Goal: Information Seeking & Learning: Learn about a topic

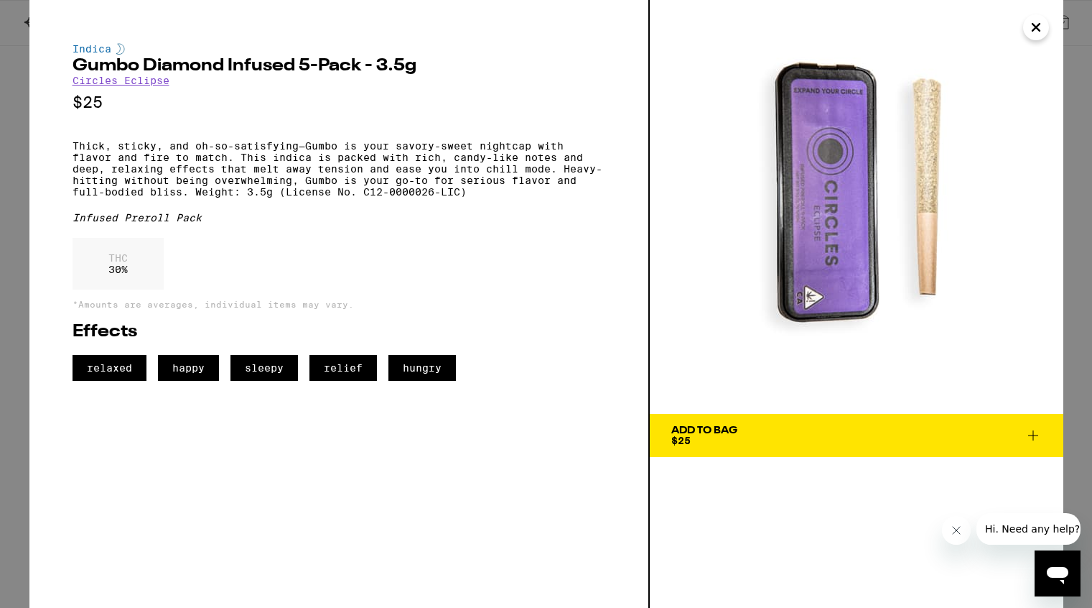
click at [73, 65] on h2 "Gumbo Diamond Infused 5-Pack - 3.5g" at bounding box center [339, 65] width 533 height 17
click at [358, 68] on h2 "Gumbo Diamond Infused 5-Pack - 3.5g" at bounding box center [339, 65] width 533 height 17
copy h2 "Gumbo Diamond Infused 5-Pack"
click at [73, 152] on p "Thick, sticky, and oh-so-satisfying—Gumbo is your savory-sweet nightcap with fl…" at bounding box center [339, 168] width 533 height 57
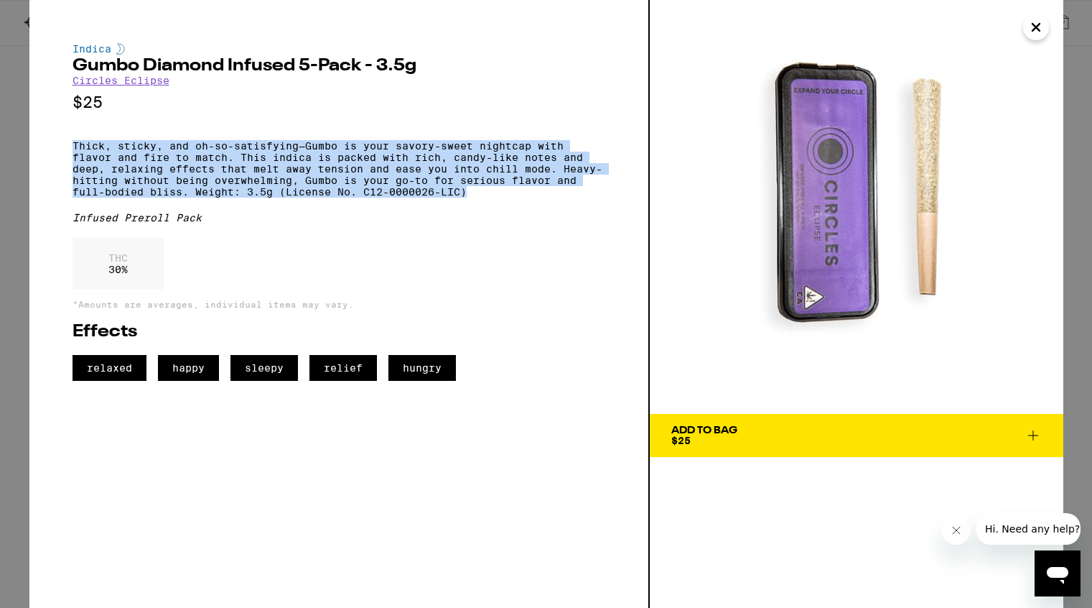
click at [495, 197] on p "Thick, sticky, and oh-so-satisfying—Gumbo is your savory-sweet nightcap with fl…" at bounding box center [339, 168] width 533 height 57
copy p "Thick, sticky, and oh-so-satisfying—Gumbo is your savory-sweet nightcap with fl…"
click at [1038, 29] on icon "Close" at bounding box center [1036, 27] width 7 height 7
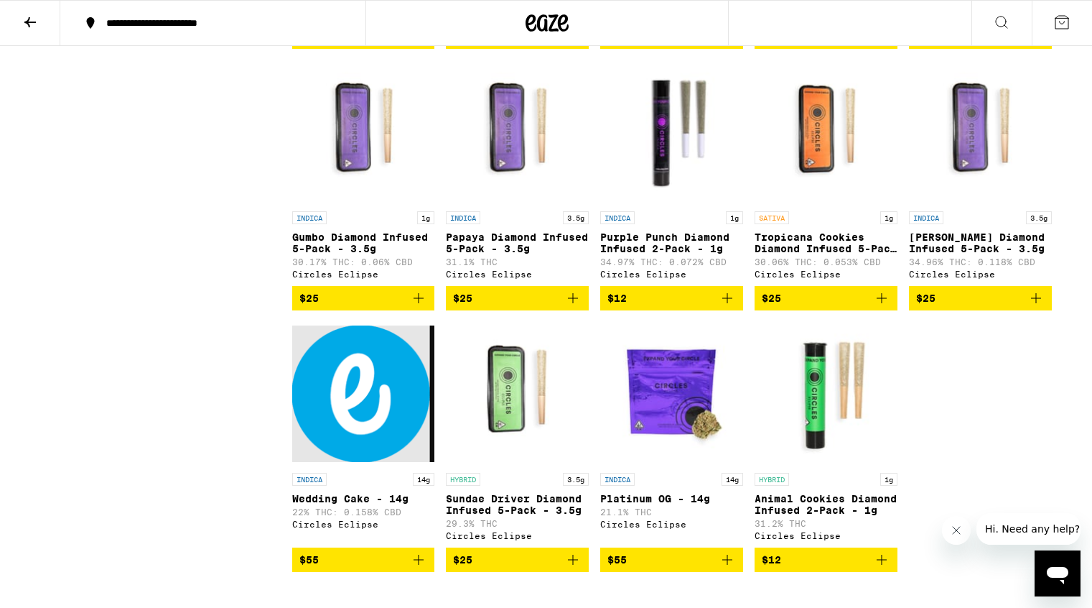
click at [27, 23] on icon at bounding box center [30, 22] width 17 height 17
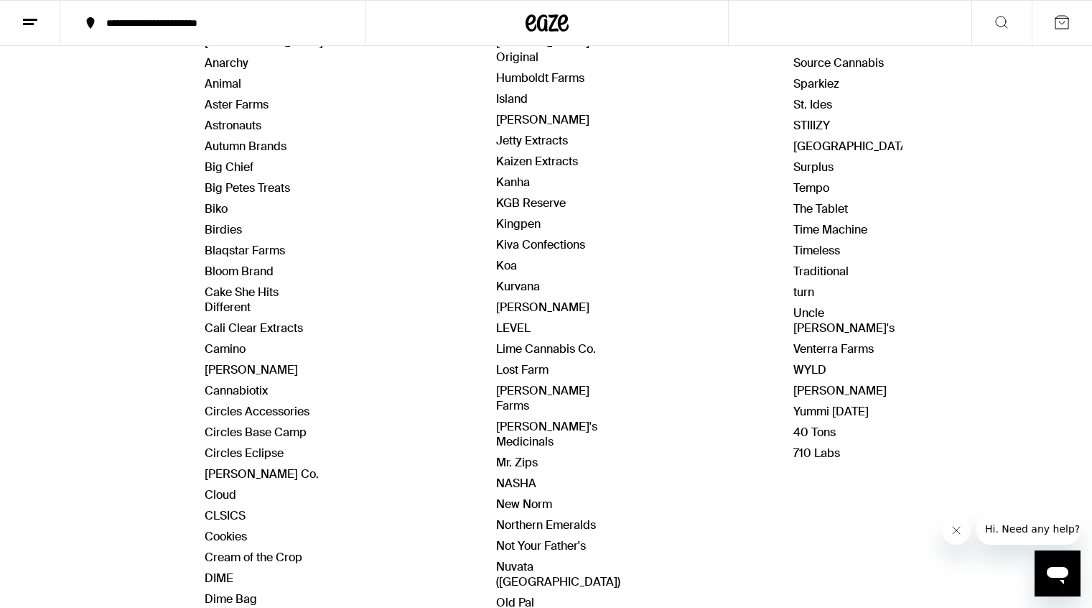
scroll to position [257, 0]
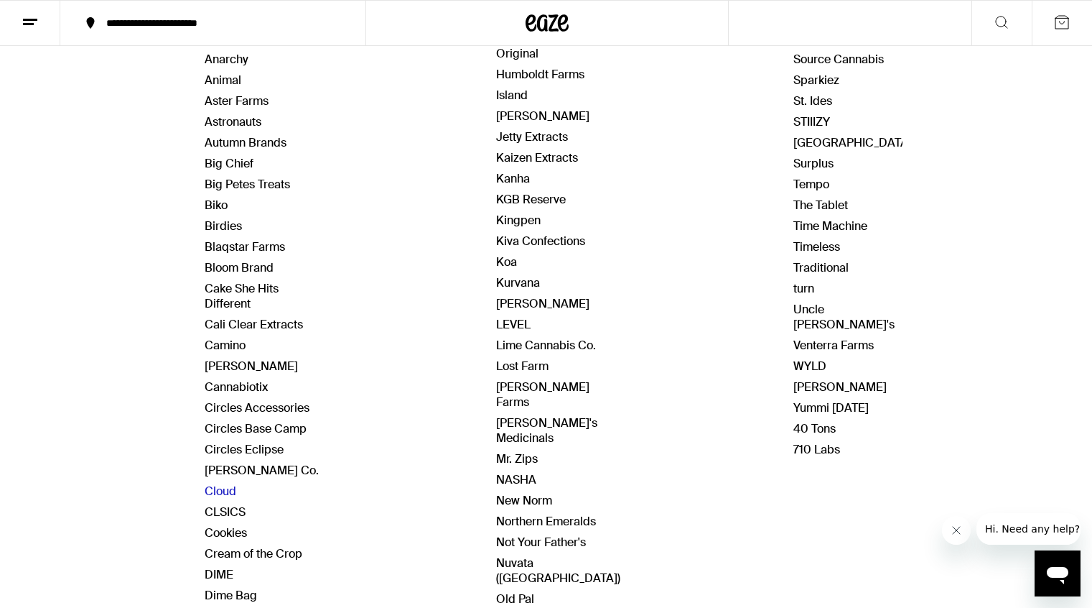
click at [226, 488] on link "Cloud" at bounding box center [221, 490] width 32 height 15
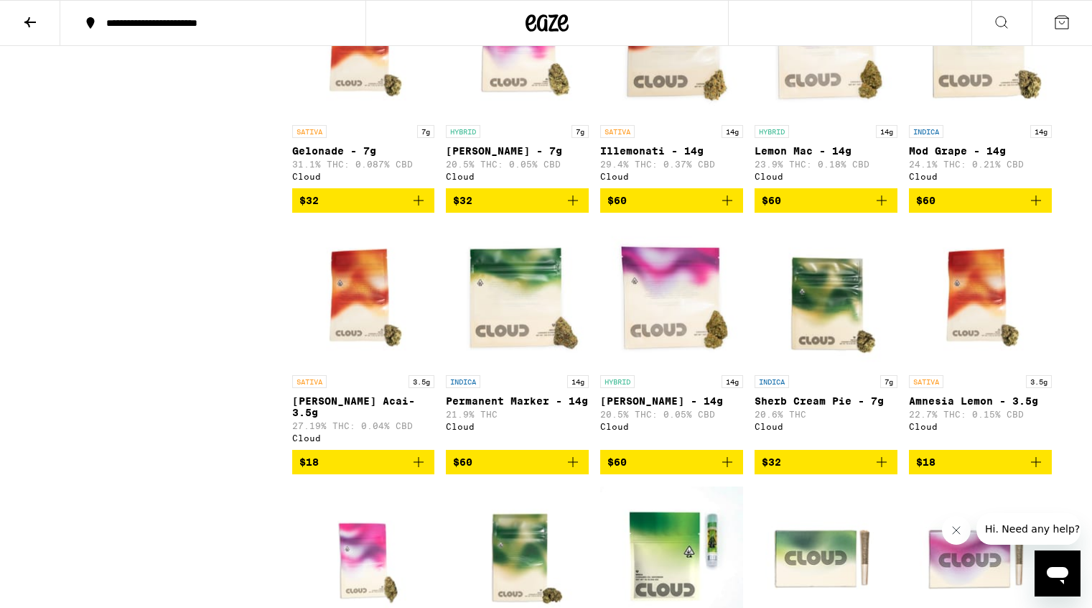
scroll to position [1023, 0]
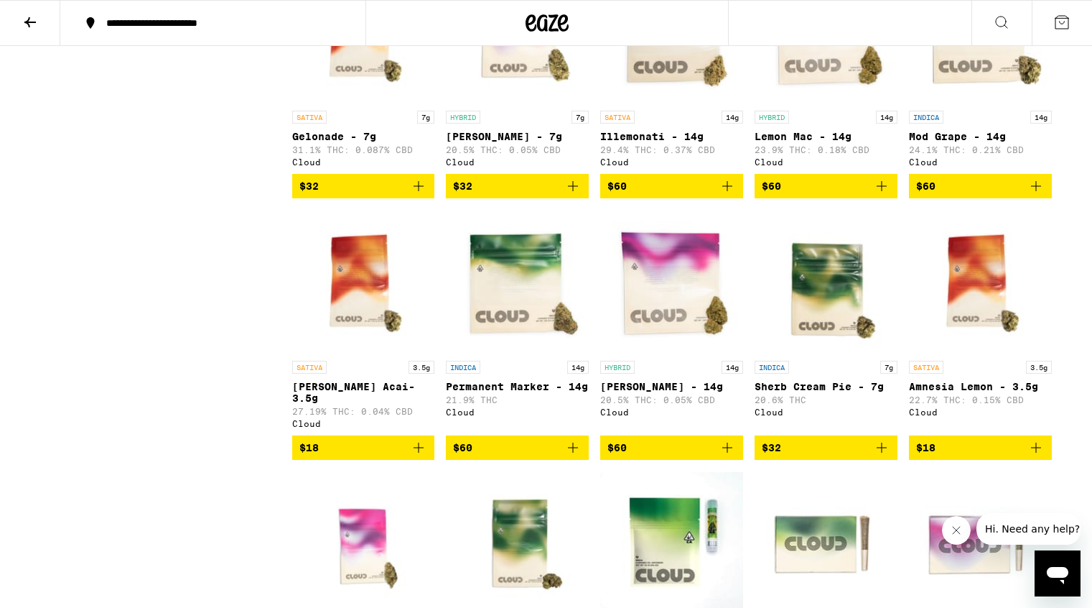
click at [834, 322] on img "Open page for Sherb Cream Pie - 7g from Cloud" at bounding box center [826, 282] width 143 height 144
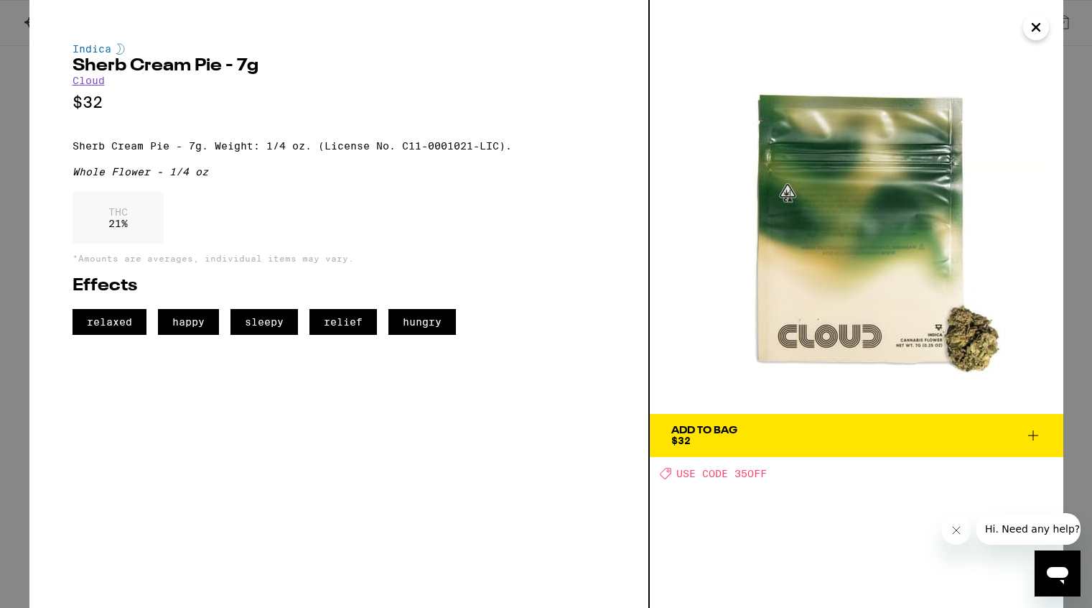
click at [114, 70] on h2 "Sherb Cream Pie - 7g" at bounding box center [339, 65] width 533 height 17
drag, startPoint x: 72, startPoint y: 65, endPoint x: 222, endPoint y: 65, distance: 150.1
click at [222, 65] on h2 "Sherb Cream Pie - 7g" at bounding box center [339, 65] width 533 height 17
copy h2 "Sherb Cream Pie"
click at [513, 223] on div "THC 21 %" at bounding box center [339, 221] width 533 height 59
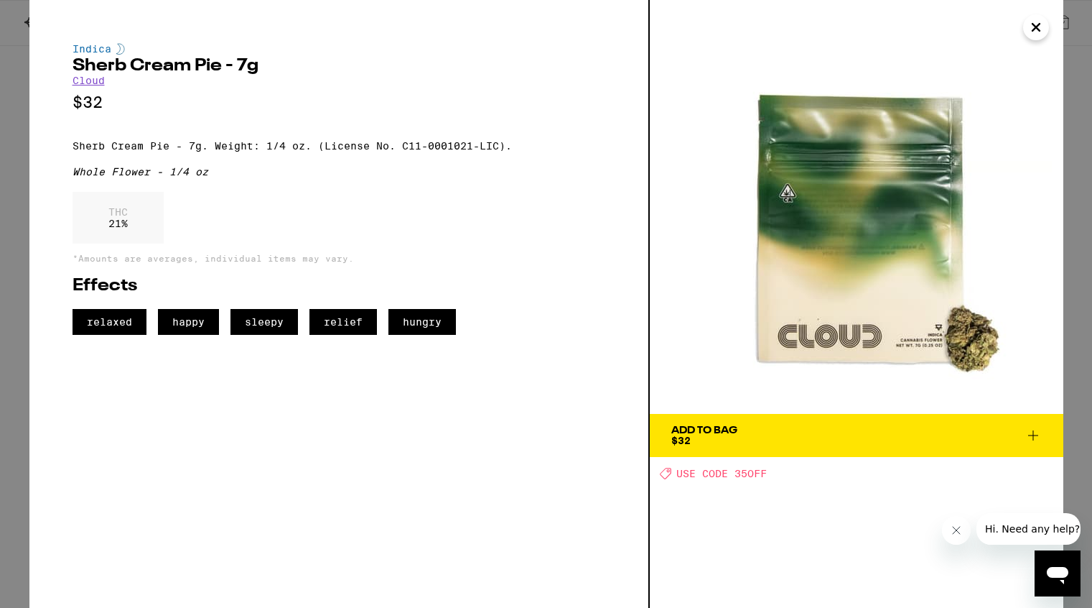
click at [73, 152] on p "Sherb Cream Pie - 7g. Weight: 1/4 oz. (License No. C11-0001021-LIC)." at bounding box center [339, 145] width 533 height 11
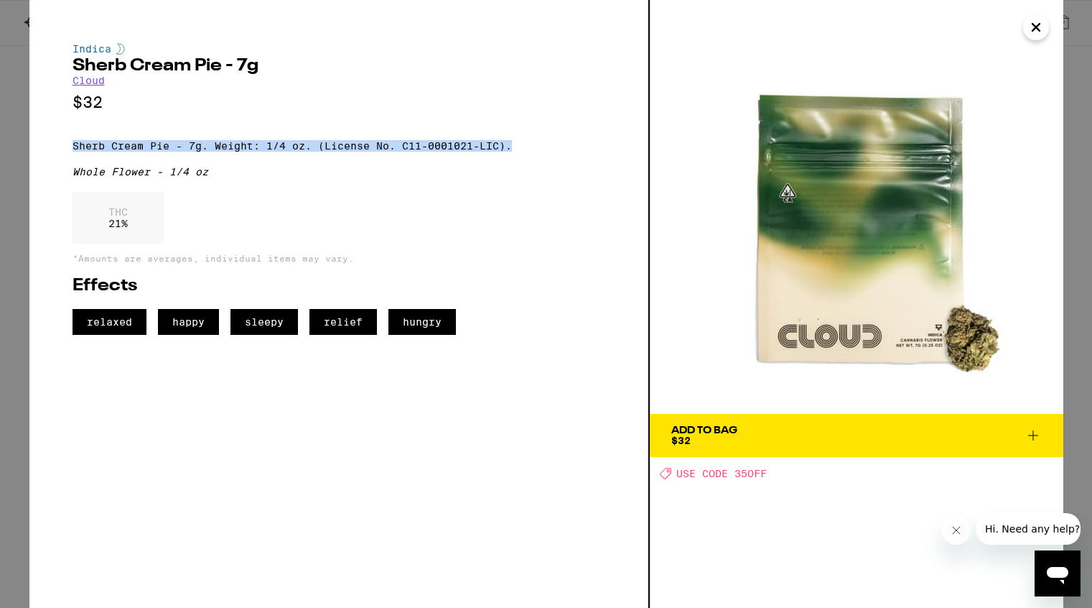
click at [518, 152] on p "Sherb Cream Pie - 7g. Weight: 1/4 oz. (License No. C11-0001021-LIC)." at bounding box center [339, 145] width 533 height 11
copy p "Sherb Cream Pie - 7g. Weight: 1/4 oz. (License No. C11-0001021-LIC)."
click at [1034, 27] on icon "Close" at bounding box center [1036, 27] width 7 height 7
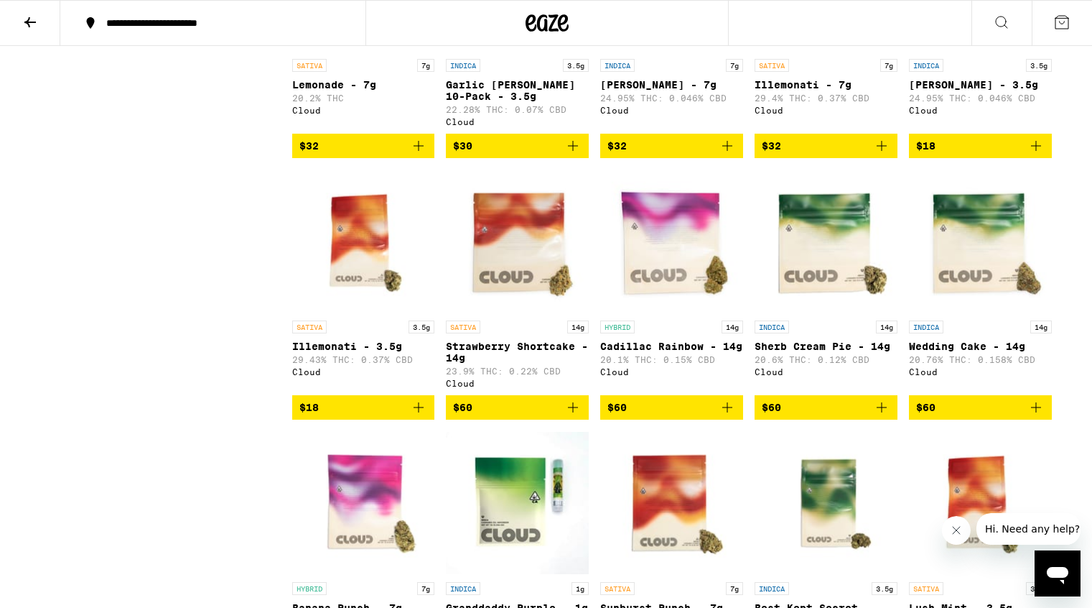
scroll to position [3419, 0]
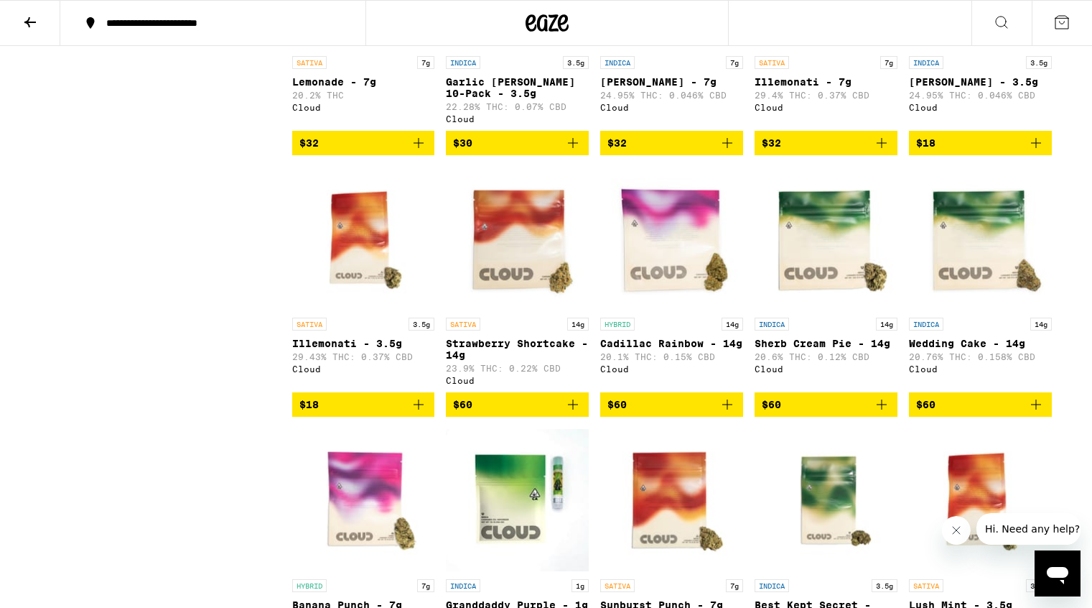
click at [842, 310] on img "Open page for Sherb Cream Pie - 14g from Cloud" at bounding box center [826, 239] width 143 height 144
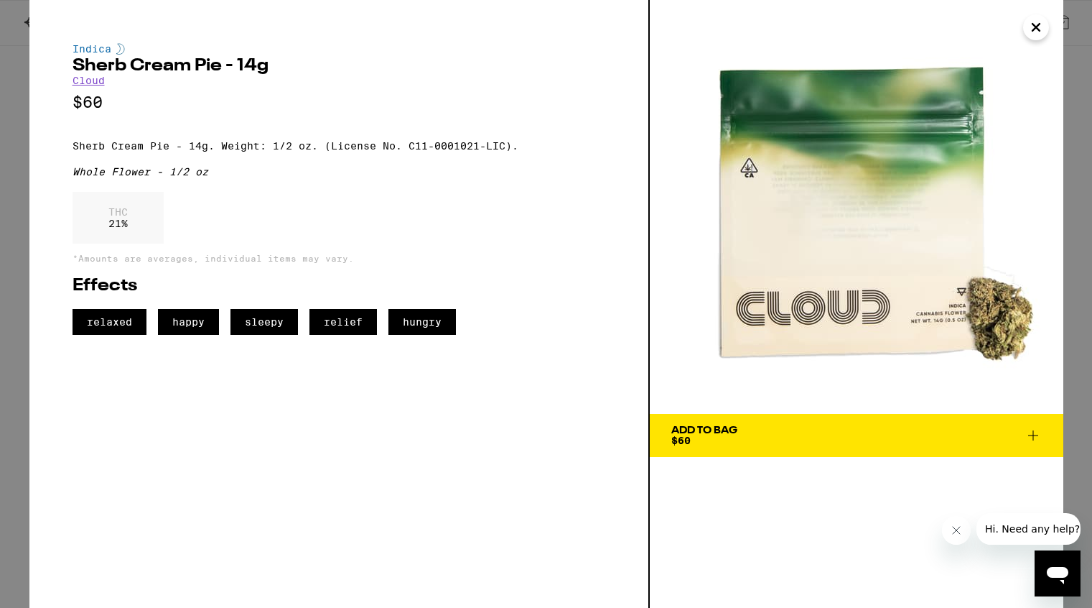
drag, startPoint x: 798, startPoint y: 234, endPoint x: 1072, endPoint y: 6, distance: 356.5
click at [0, 0] on div "Indica Sherb Cream Pie - 14g Cloud $60 Sherb Cream Pie - 14g. Weight: 1/2 oz. (…" at bounding box center [546, 304] width 1092 height 608
click at [1036, 34] on icon "Close" at bounding box center [1036, 28] width 17 height 22
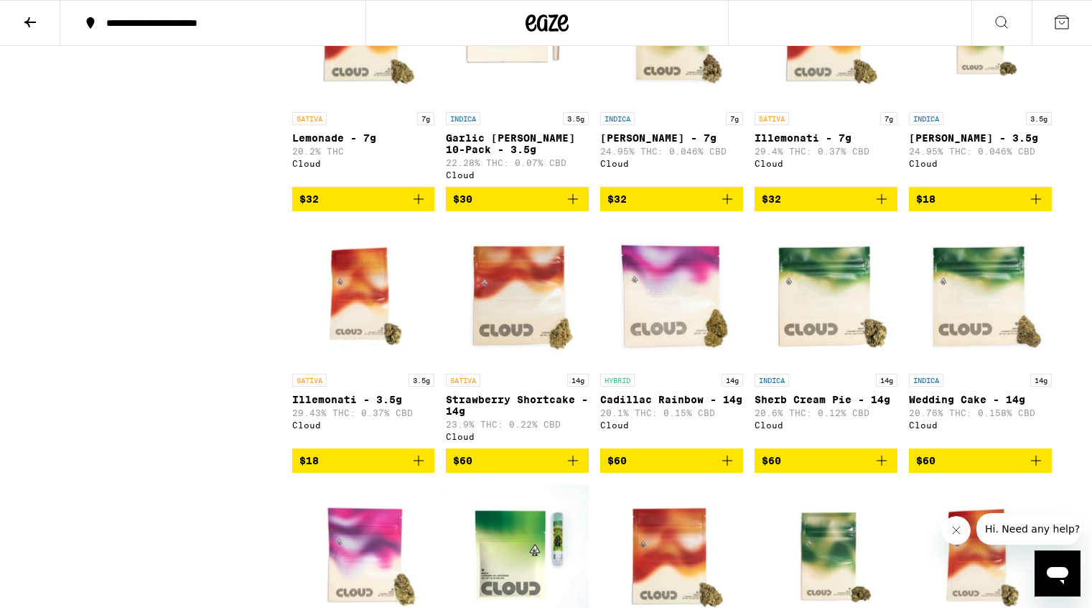
scroll to position [3380, 0]
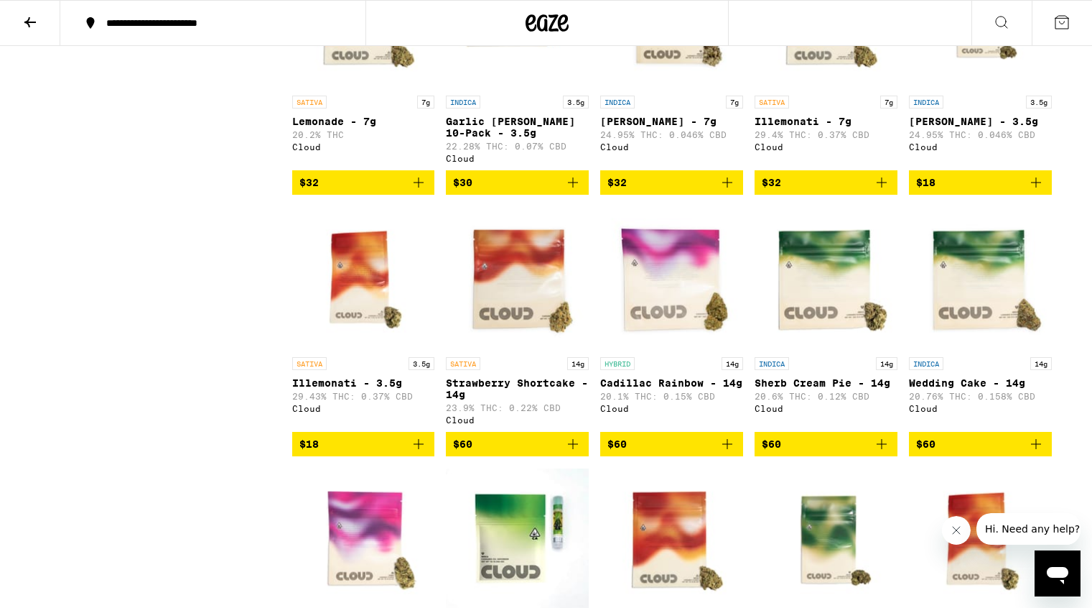
click at [807, 350] on img "Open page for Sherb Cream Pie - 14g from Cloud" at bounding box center [826, 278] width 143 height 144
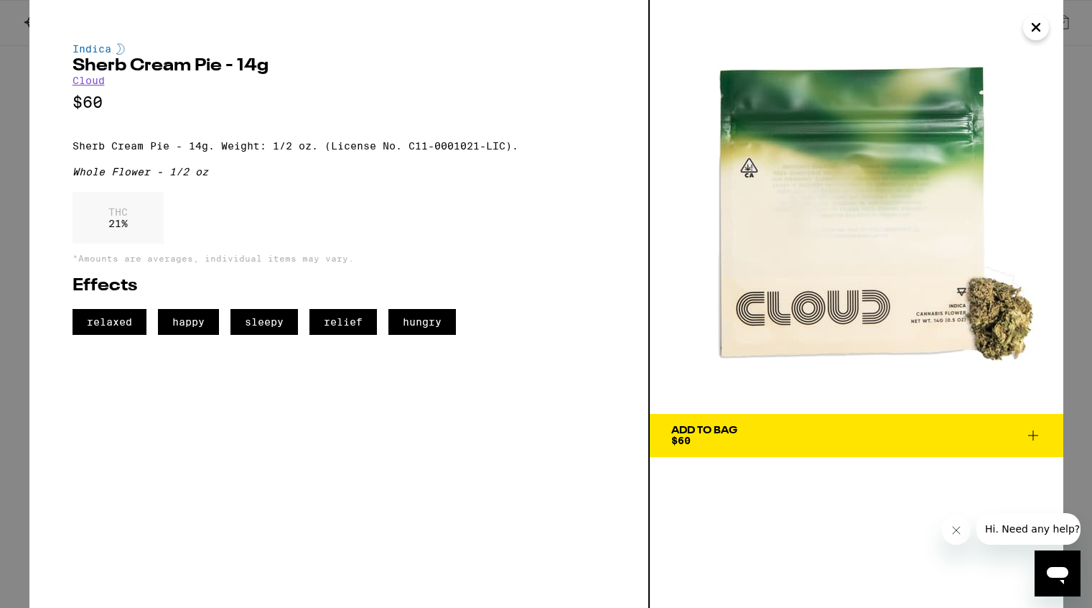
click at [73, 152] on p "Sherb Cream Pie - 14g. Weight: 1/2 oz. (License No. C11-0001021-LIC)." at bounding box center [339, 145] width 533 height 11
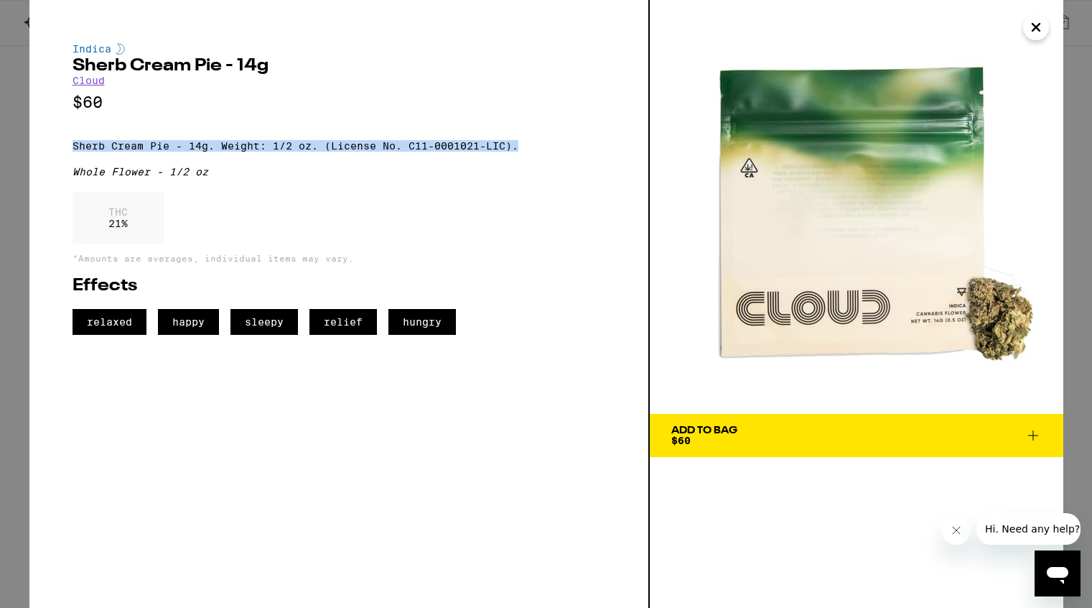
click at [535, 152] on p "Sherb Cream Pie - 14g. Weight: 1/2 oz. (License No. C11-0001021-LIC)." at bounding box center [339, 145] width 533 height 11
copy p "Sherb Cream Pie - 14g. Weight: 1/2 oz. (License No. C11-0001021-LIC)."
click at [1036, 29] on icon "Close" at bounding box center [1036, 28] width 17 height 22
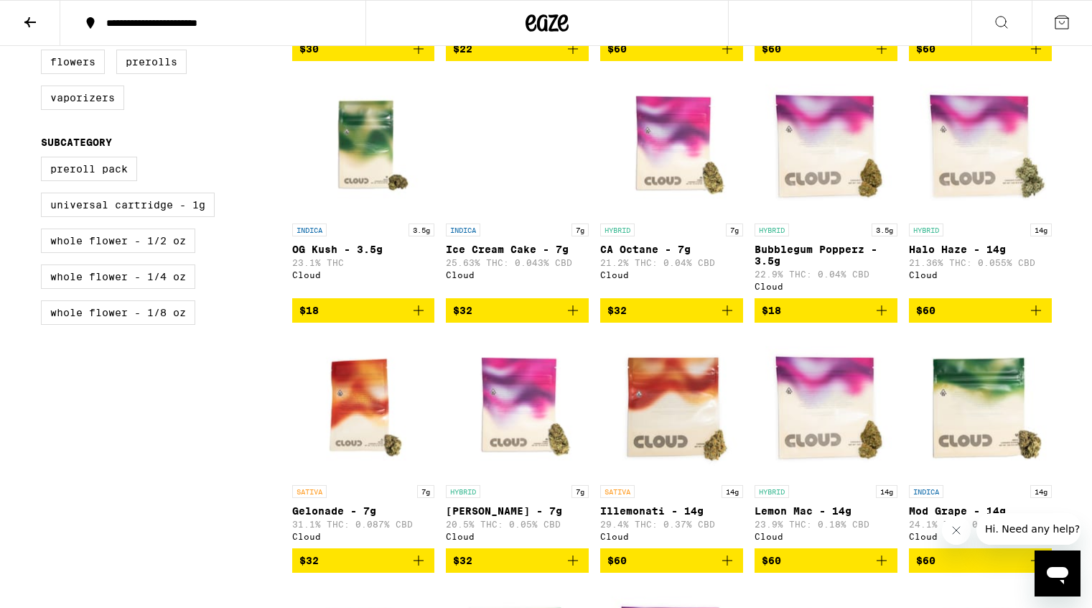
scroll to position [653, 0]
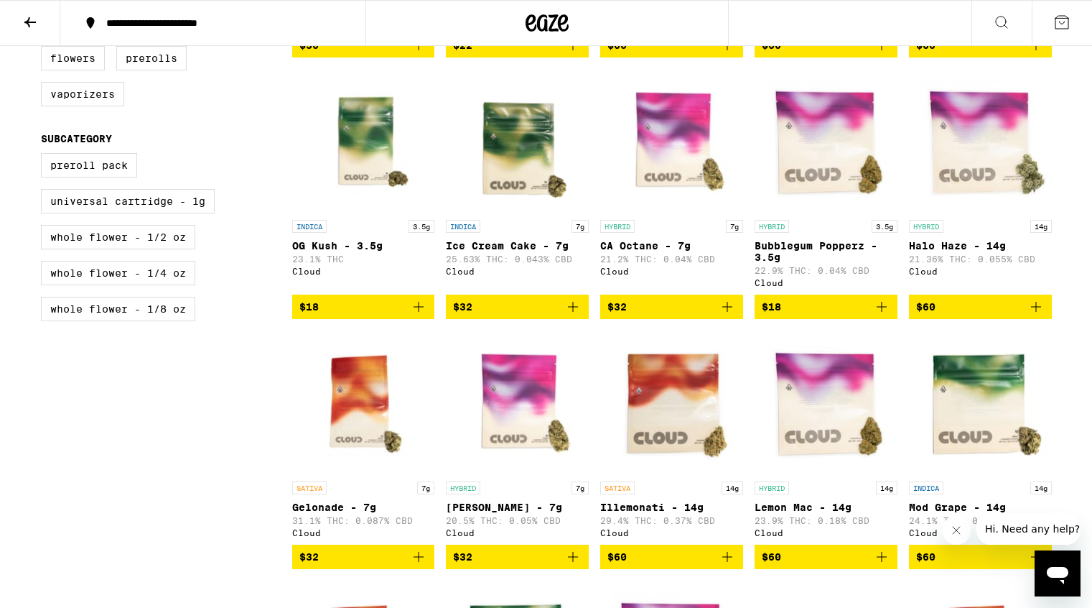
click at [523, 412] on img "Open page for Runtz - 7g from Cloud" at bounding box center [517, 402] width 143 height 144
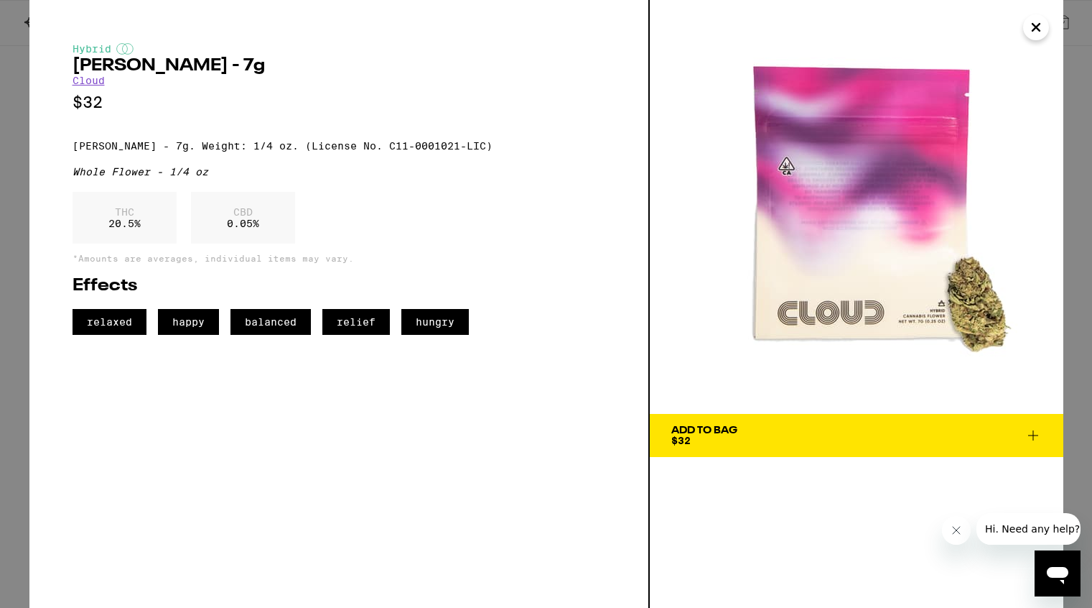
click at [1033, 31] on icon "Close" at bounding box center [1036, 28] width 17 height 22
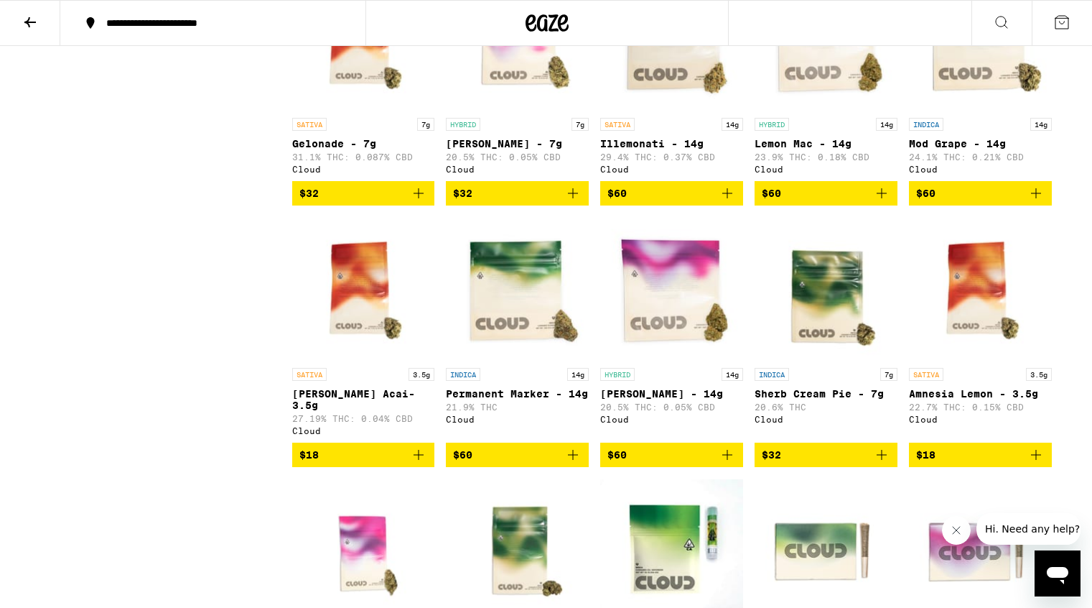
scroll to position [1023, 0]
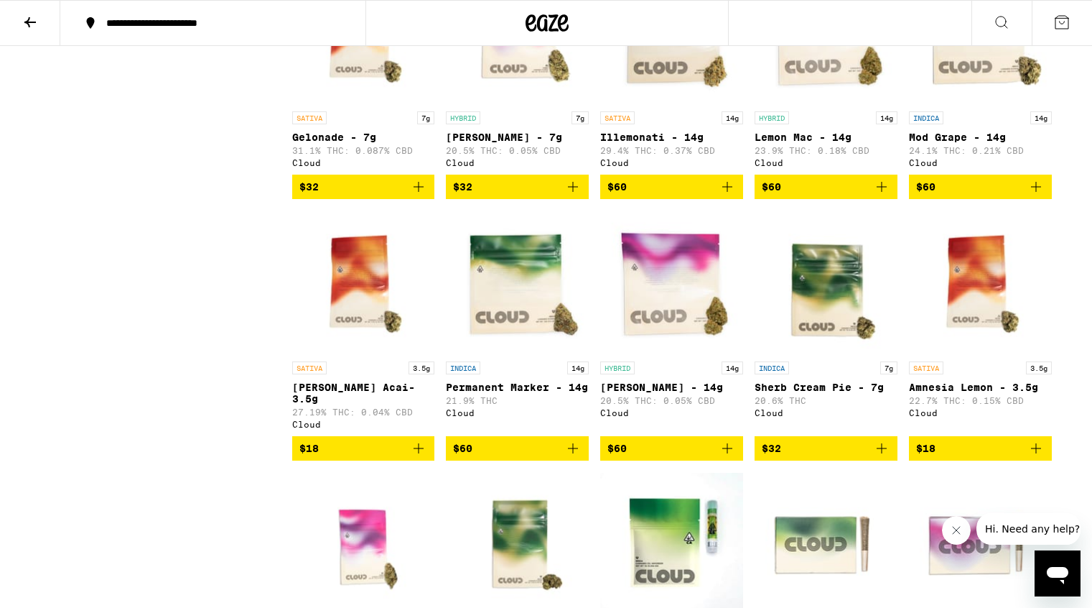
click at [685, 348] on img "Open page for Runtz - 14g from Cloud" at bounding box center [671, 282] width 143 height 144
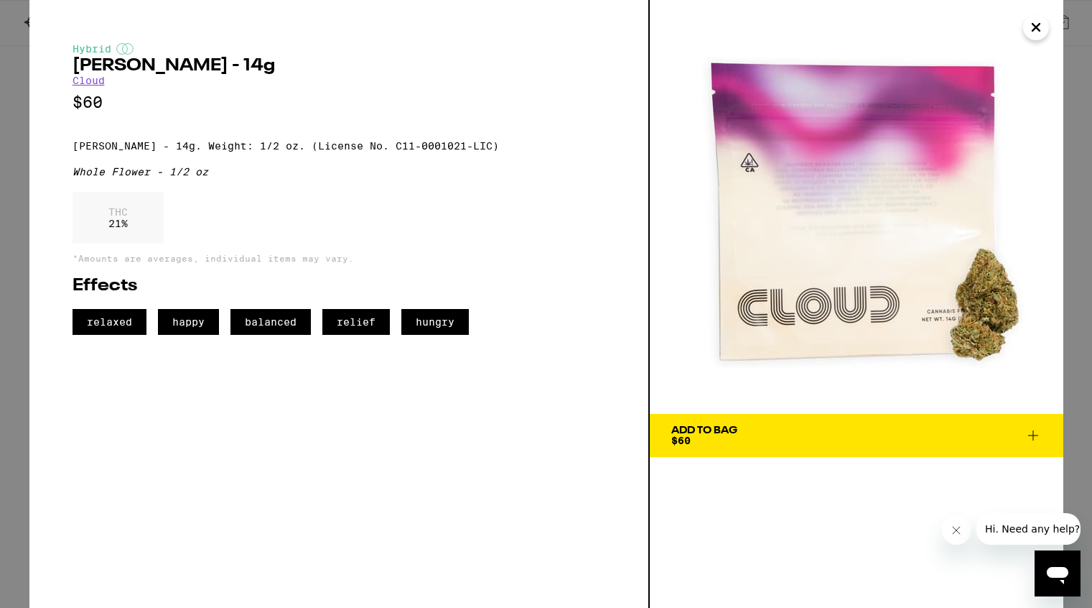
click at [98, 73] on h2 "[PERSON_NAME] - 14g" at bounding box center [339, 65] width 533 height 17
copy h2 "[PERSON_NAME]"
click at [13, 256] on div "Hybrid [PERSON_NAME] - 14g Cloud $60 [PERSON_NAME] - 14g. Weight: 1/2 oz. (Lice…" at bounding box center [546, 304] width 1092 height 608
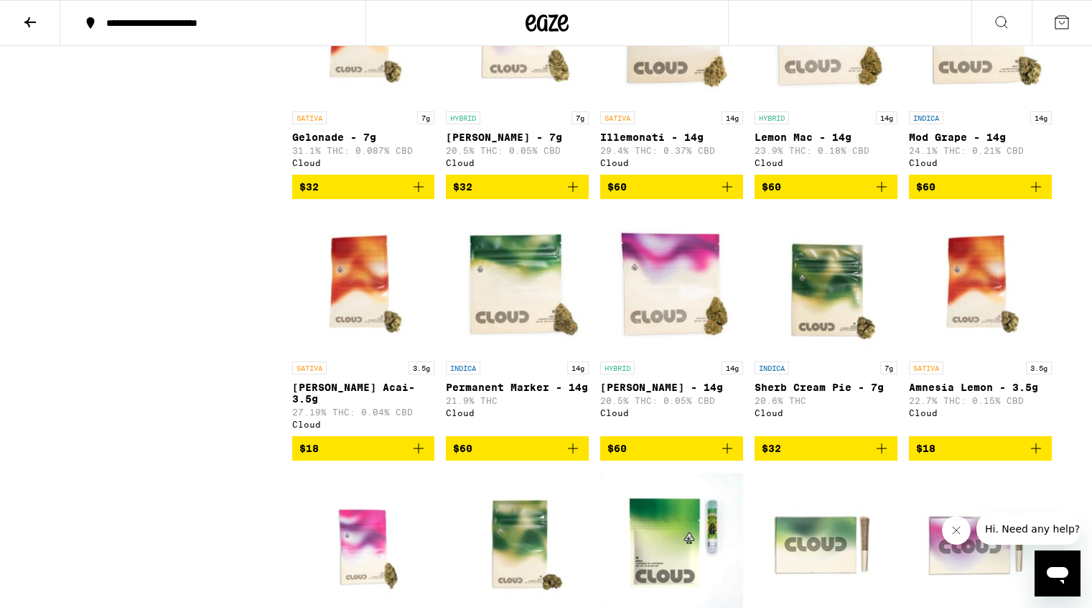
click at [712, 333] on img "Open page for Runtz - 14g from Cloud" at bounding box center [671, 282] width 143 height 144
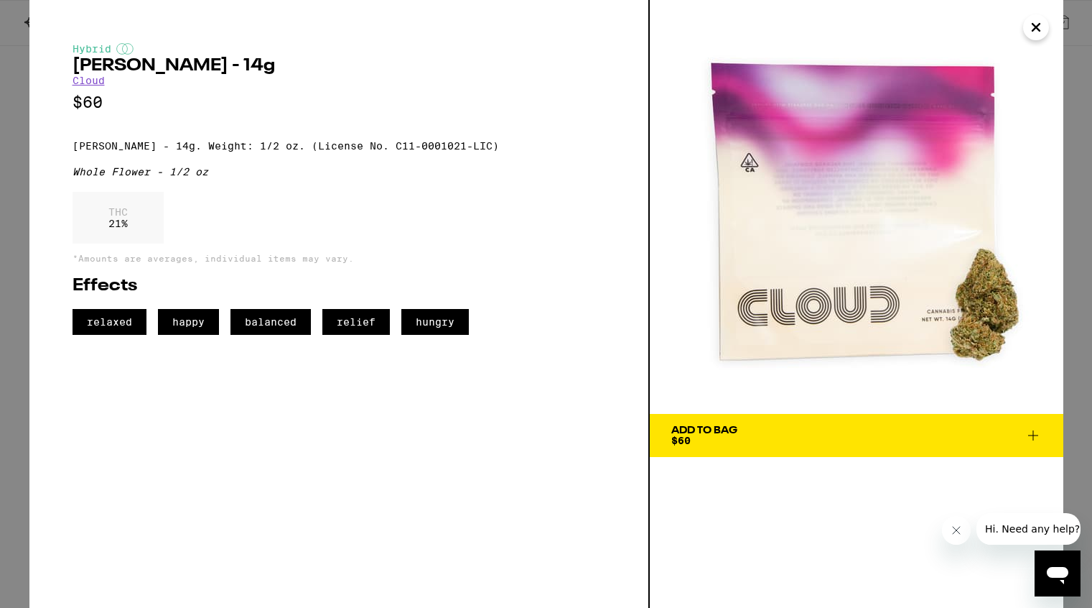
click at [73, 152] on p "[PERSON_NAME] - 14g. Weight: 1/2 oz. (License No. C11-0001021-LIC)" at bounding box center [339, 145] width 533 height 11
click at [463, 152] on p "[PERSON_NAME] - 14g. Weight: 1/2 oz. (License No. C11-0001021-LIC)" at bounding box center [339, 145] width 533 height 11
copy p "[PERSON_NAME] - 14g. Weight: 1/2 oz. (License No. C11-0001021-LIC)"
click at [485, 172] on div "Whole Flower - 1/2 oz" at bounding box center [339, 171] width 533 height 11
click at [1036, 29] on icon "Close" at bounding box center [1036, 28] width 17 height 22
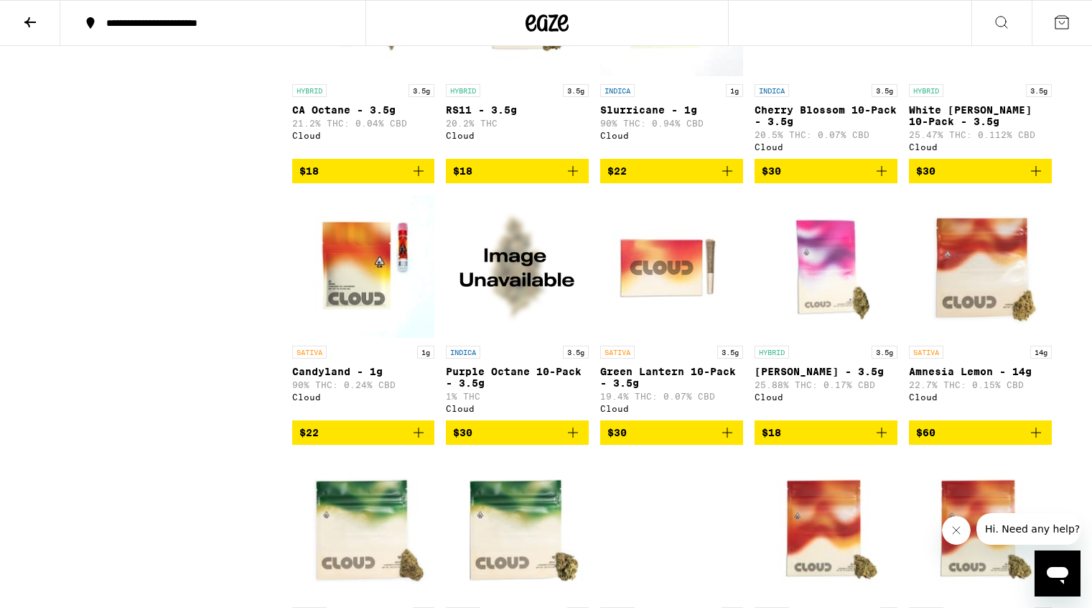
scroll to position [1562, 0]
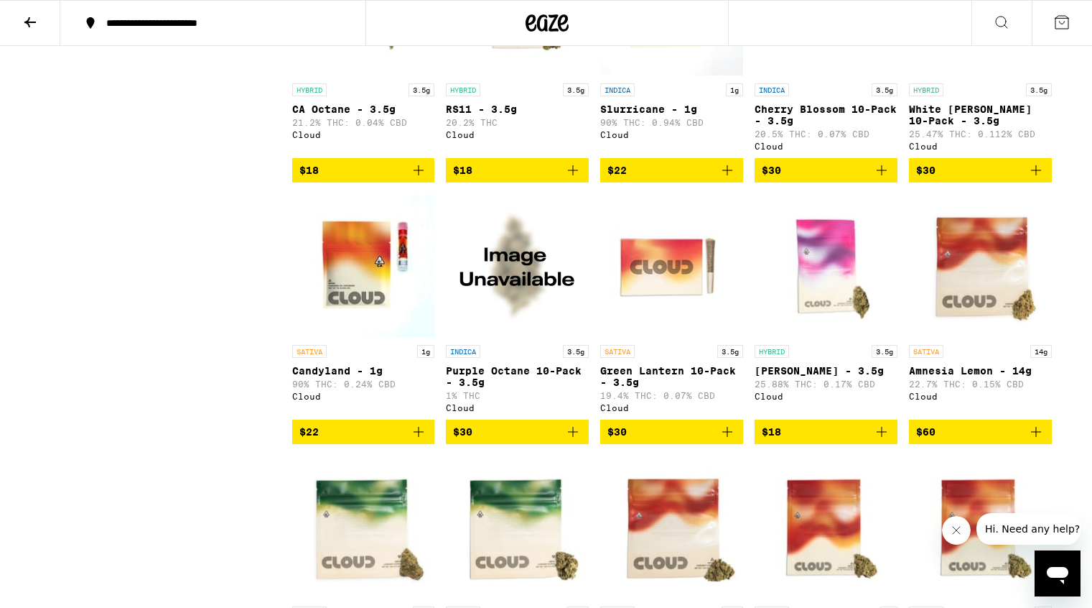
click at [999, 320] on img "Open page for Amnesia Lemon - 14g from Cloud" at bounding box center [980, 266] width 143 height 144
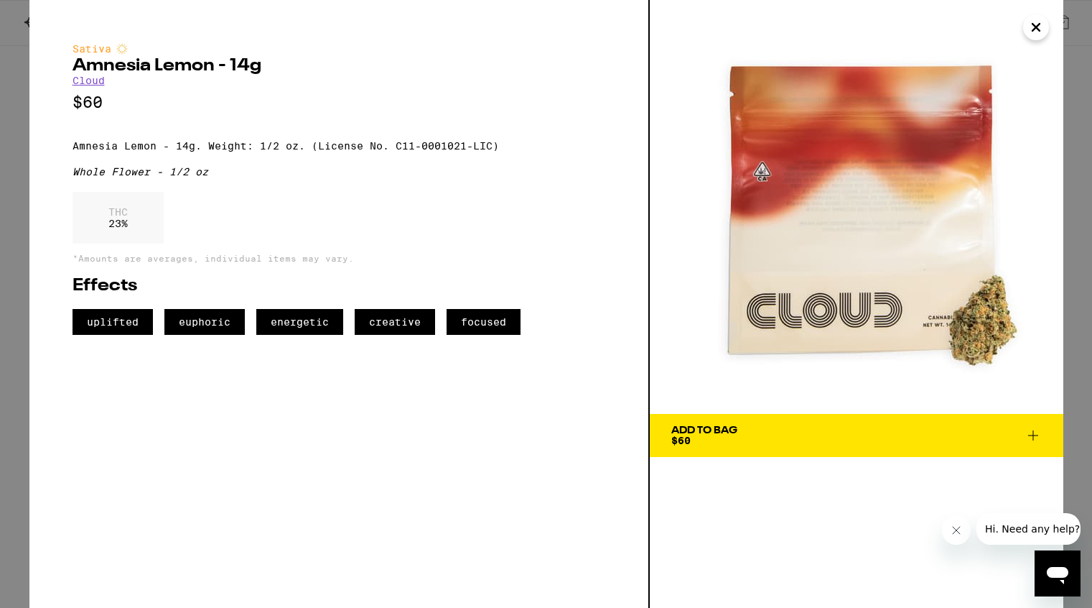
drag, startPoint x: 868, startPoint y: 230, endPoint x: 942, endPoint y: 21, distance: 221.7
click at [0, 0] on div "Sativa Amnesia Lemon - 14g Cloud $60 Amnesia Lemon - 14g. Weight: 1/2 oz. (Lice…" at bounding box center [546, 304] width 1092 height 608
click at [74, 152] on p "Amnesia Lemon - 14g. Weight: 1/2 oz. (License No. C11-0001021-LIC)" at bounding box center [339, 145] width 533 height 11
click at [509, 146] on p "Amnesia Lemon - 14g. Weight: 1/2 oz. (License No. C11-0001021-LIC)" at bounding box center [339, 145] width 533 height 11
copy p "Amnesia Lemon - 14g. Weight: 1/2 oz. (License No. C11-0001021-LIC)"
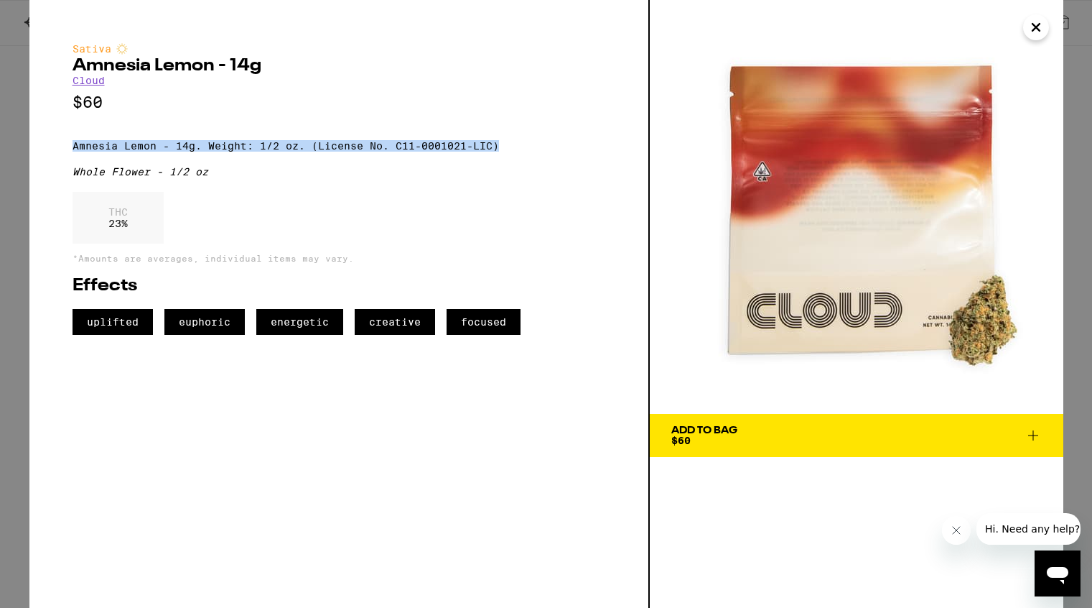
click at [1030, 29] on icon "Close" at bounding box center [1036, 28] width 17 height 22
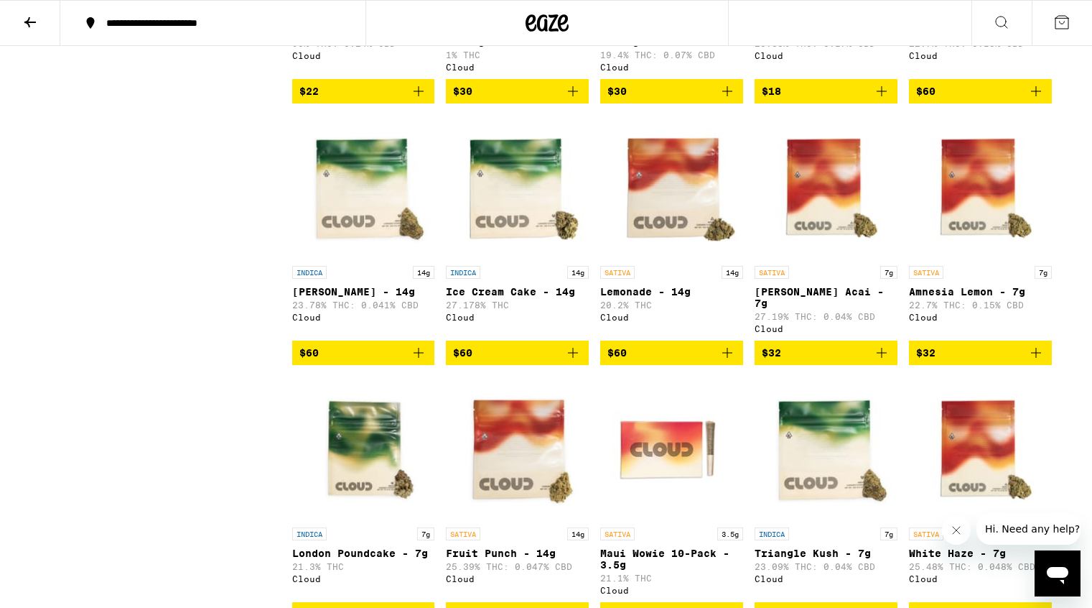
scroll to position [1906, 0]
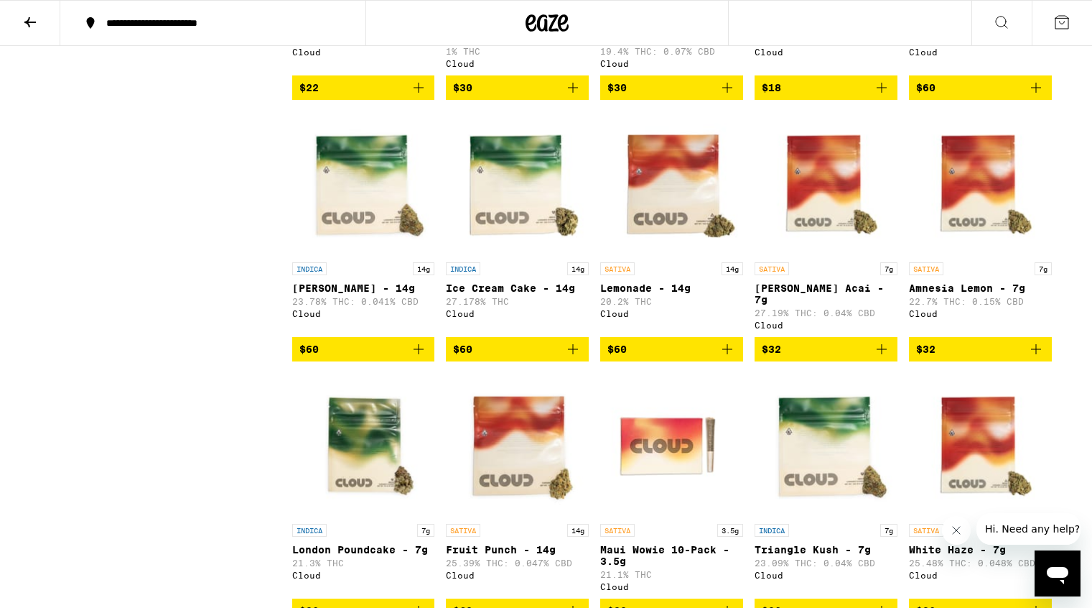
click at [1003, 241] on img "Open page for Amnesia Lemon - 7g from Cloud" at bounding box center [980, 183] width 143 height 144
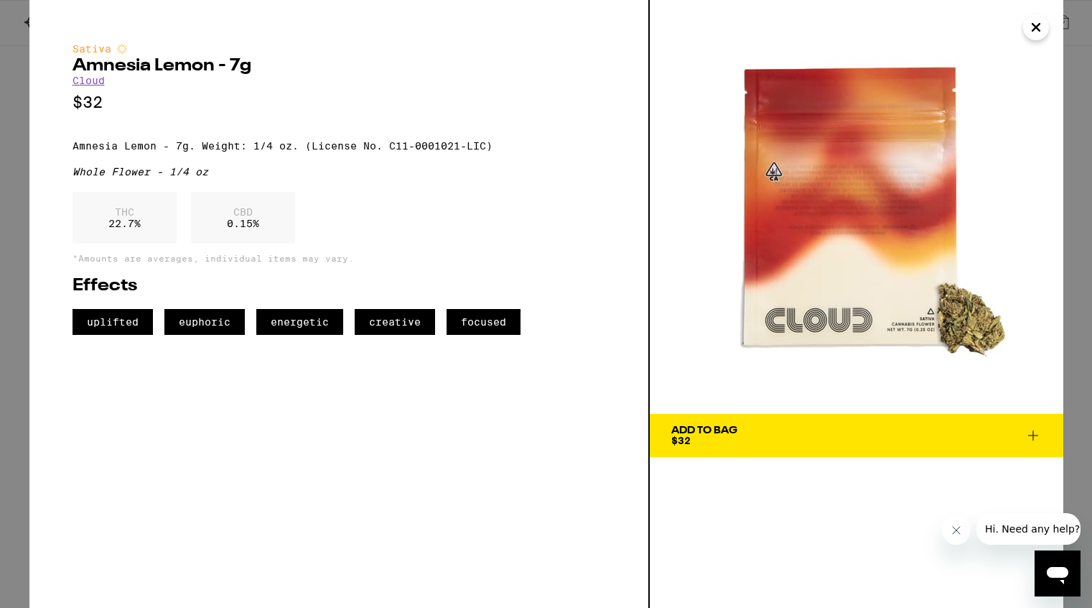
click at [73, 152] on p "Amnesia Lemon - 7g. Weight: 1/4 oz. (License No. C11-0001021-LIC)" at bounding box center [339, 145] width 533 height 11
click at [498, 152] on p "Amnesia Lemon - 7g. Weight: 1/4 oz. (License No. C11-0001021-LIC)" at bounding box center [339, 145] width 533 height 11
copy p "Amnesia Lemon - 7g. Weight: 1/4 oz. (License No. C11-0001021-LIC)"
click at [1039, 32] on icon "Close" at bounding box center [1036, 28] width 17 height 22
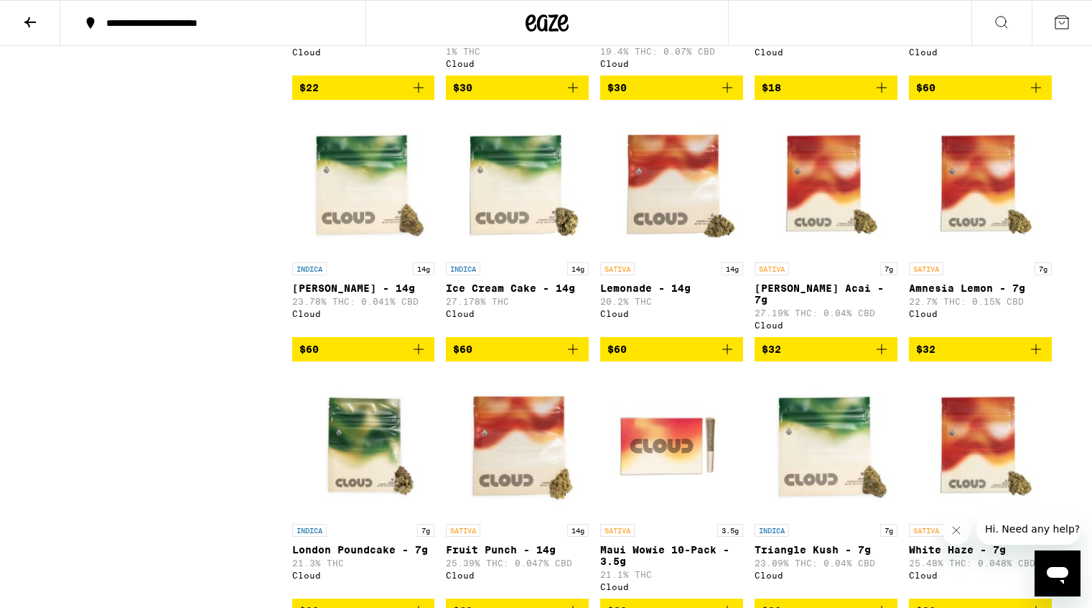
click at [29, 17] on icon at bounding box center [29, 22] width 11 height 10
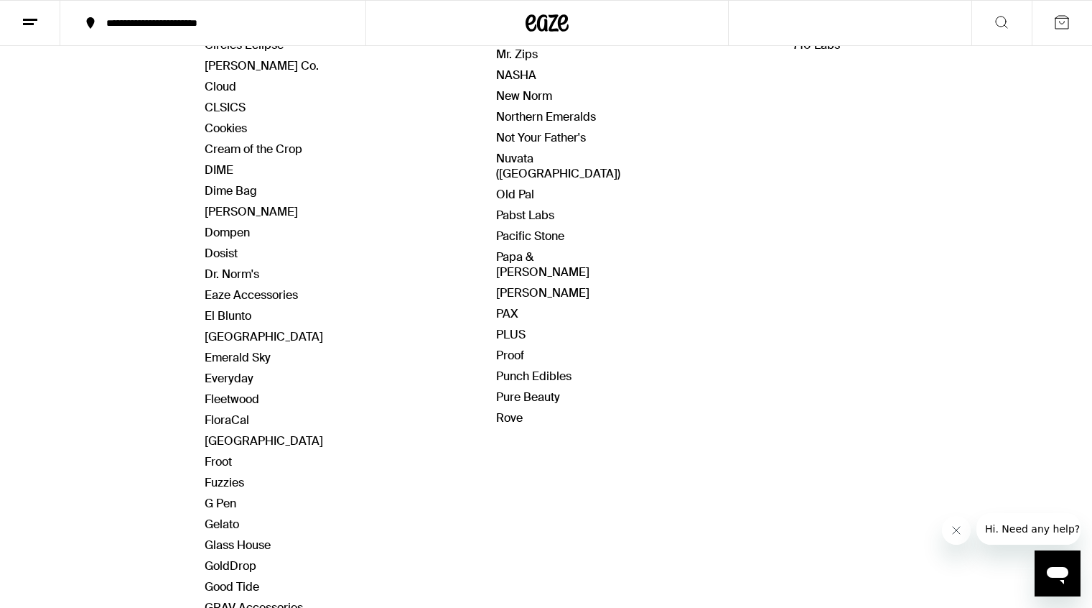
scroll to position [735, 0]
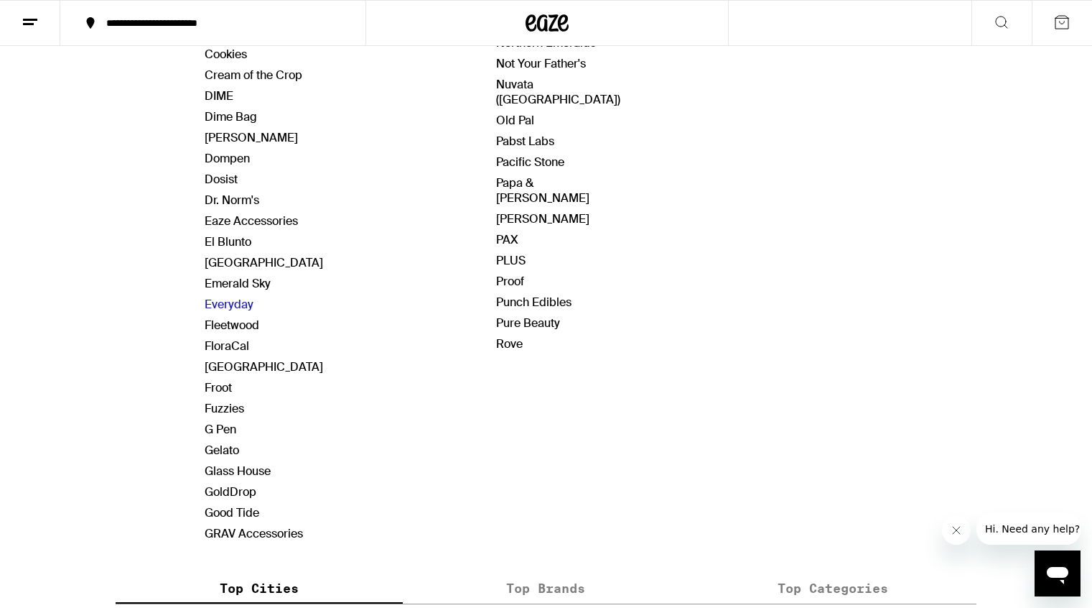
click at [245, 302] on link "Everyday" at bounding box center [229, 304] width 49 height 15
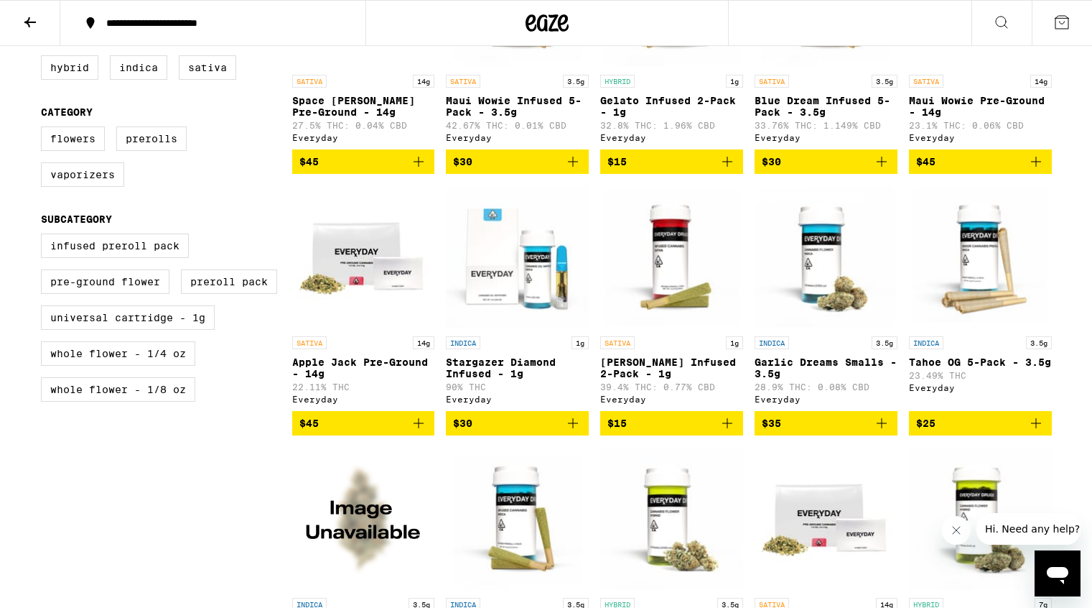
scroll to position [540, 0]
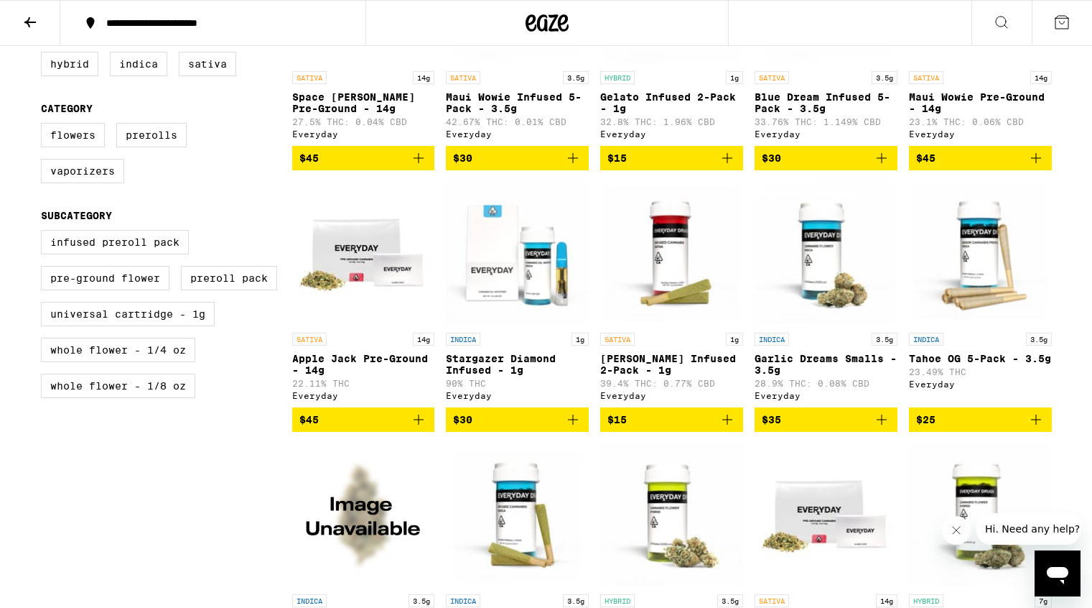
click at [832, 287] on img "Open page for Garlic Dreams Smalls - 3.5g from Everyday" at bounding box center [826, 254] width 143 height 144
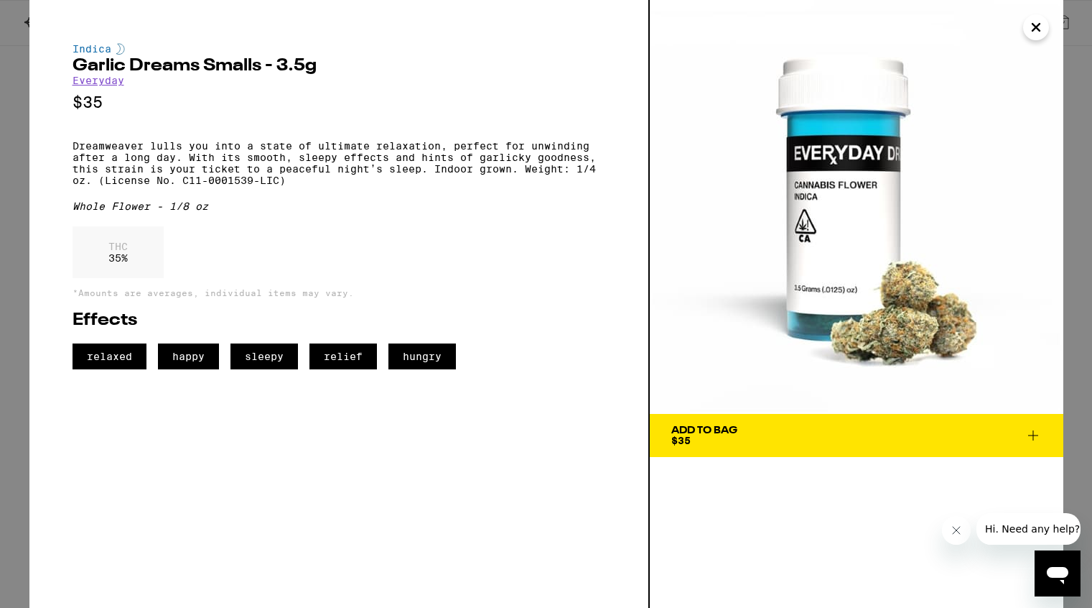
click at [73, 153] on p "Dreamweaver lulls you into a state of ultimate relaxation, perfect for unwindin…" at bounding box center [339, 163] width 533 height 46
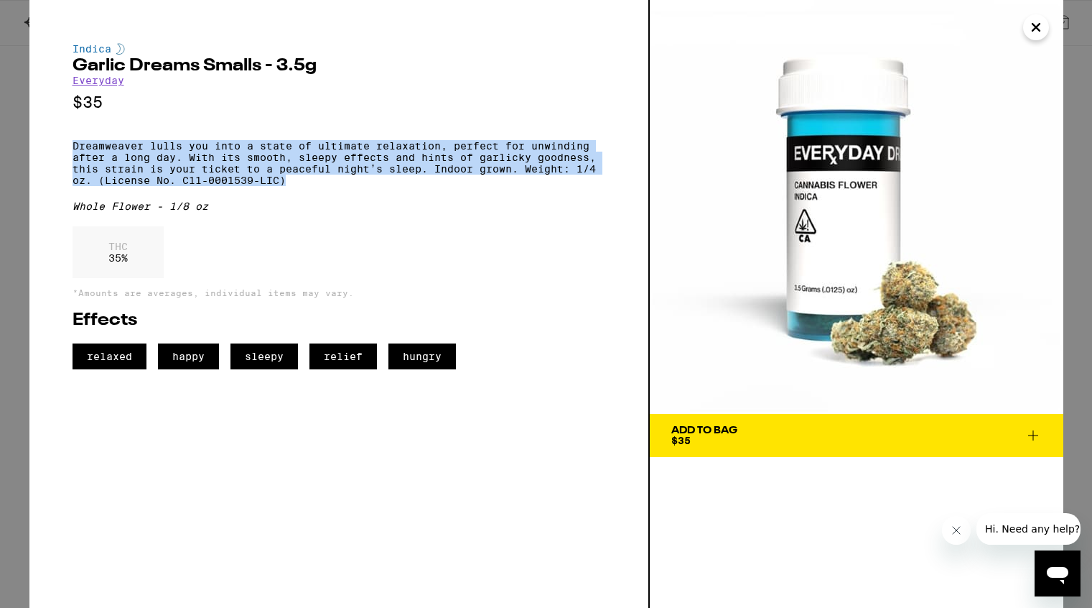
click at [297, 186] on p "Dreamweaver lulls you into a state of ultimate relaxation, perfect for unwindin…" at bounding box center [339, 163] width 533 height 46
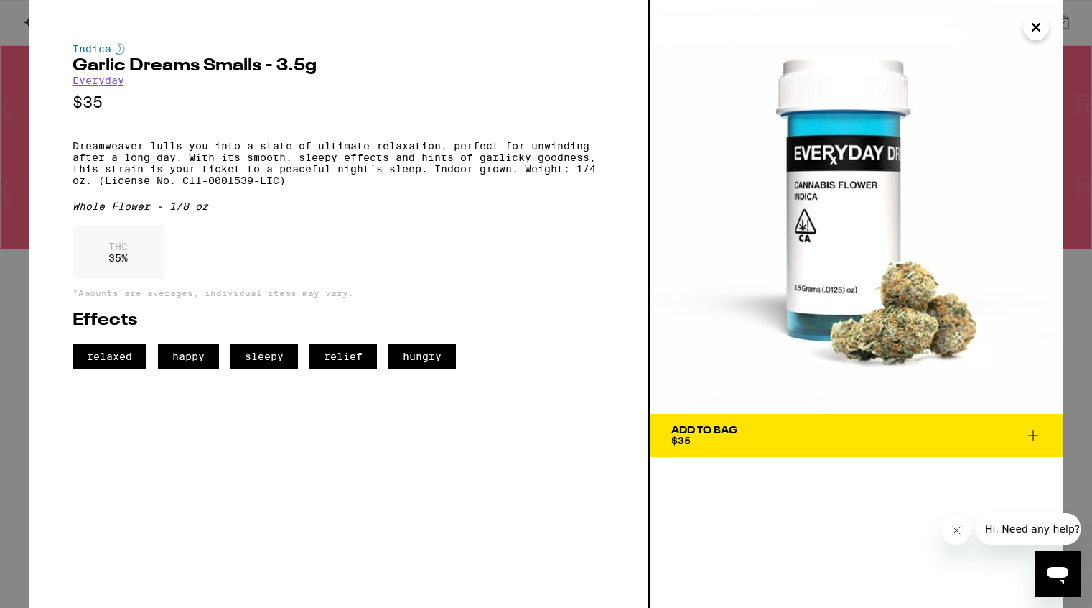
click at [1036, 28] on icon "Close" at bounding box center [1036, 27] width 7 height 7
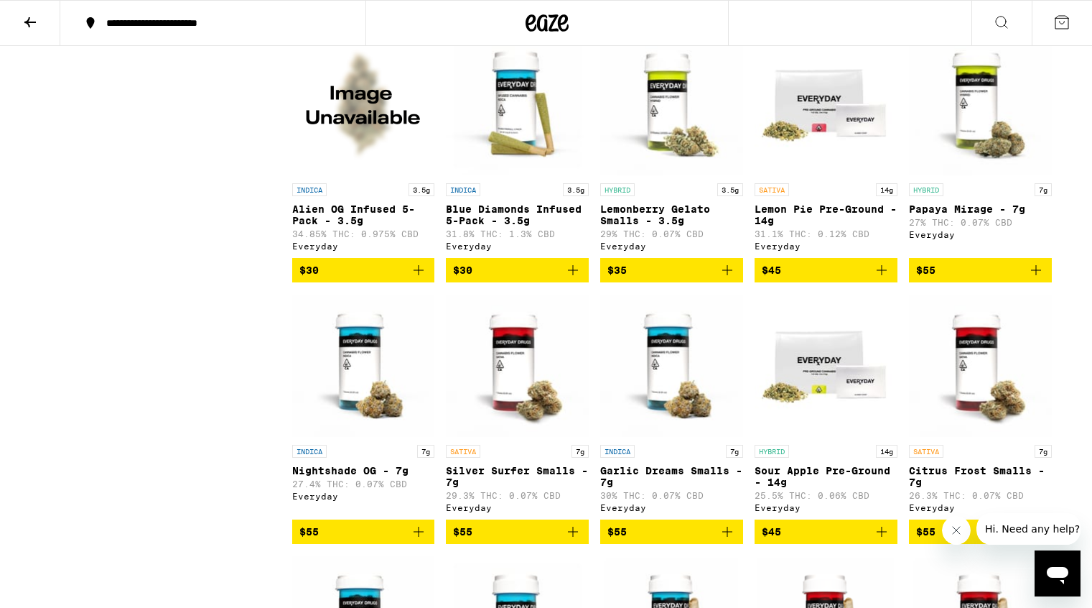
scroll to position [953, 0]
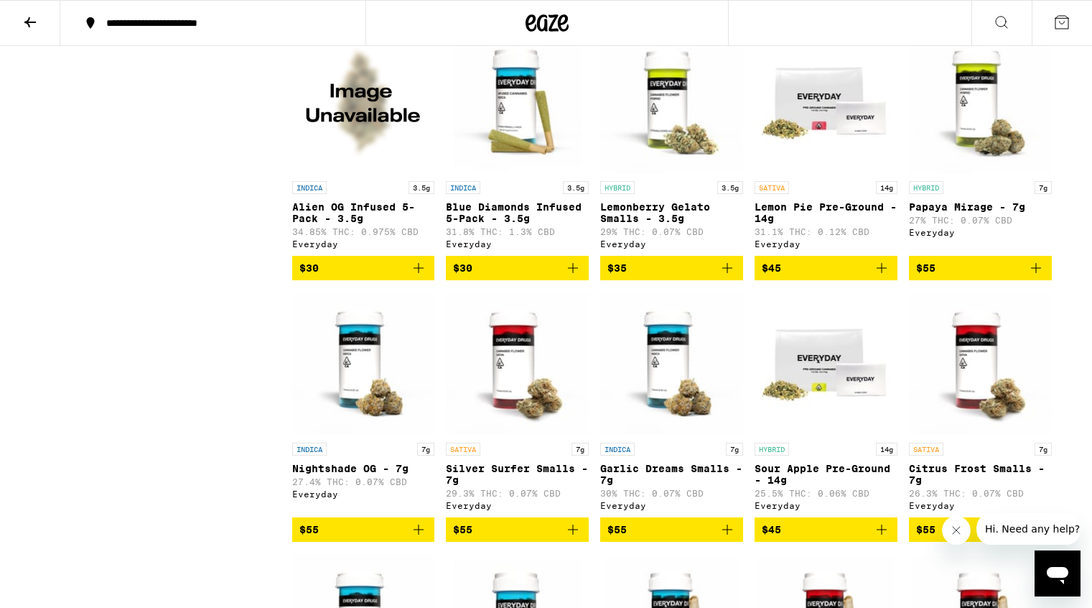
click at [661, 411] on img "Open page for Garlic Dreams Smalls - 7g from Everyday" at bounding box center [671, 364] width 143 height 144
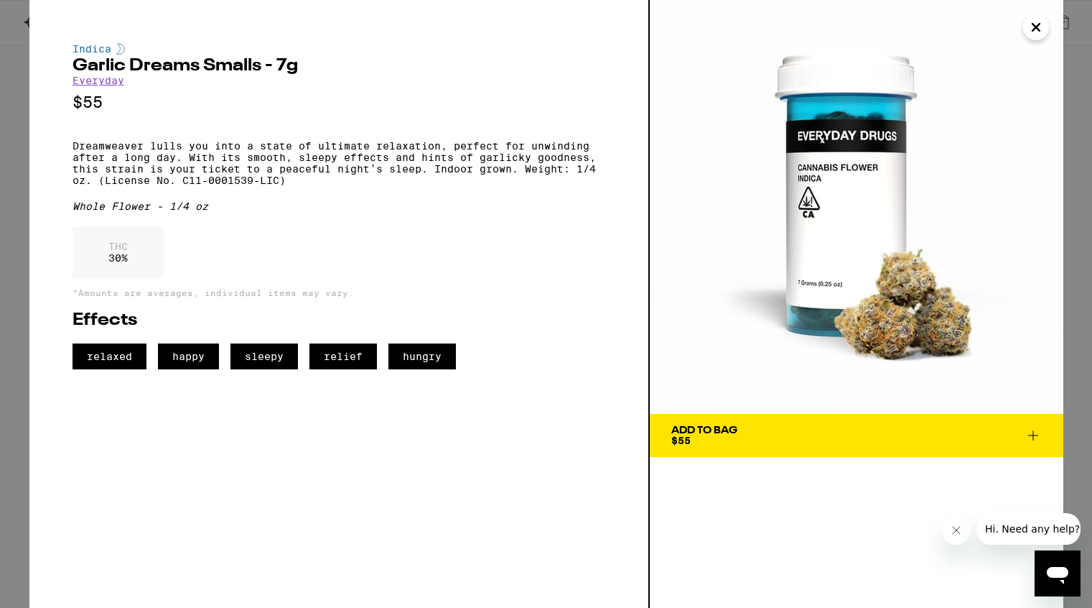
click at [73, 152] on p "Dreamweaver lulls you into a state of ultimate relaxation, perfect for unwindin…" at bounding box center [339, 163] width 533 height 46
click at [1039, 28] on icon "Close" at bounding box center [1036, 28] width 17 height 22
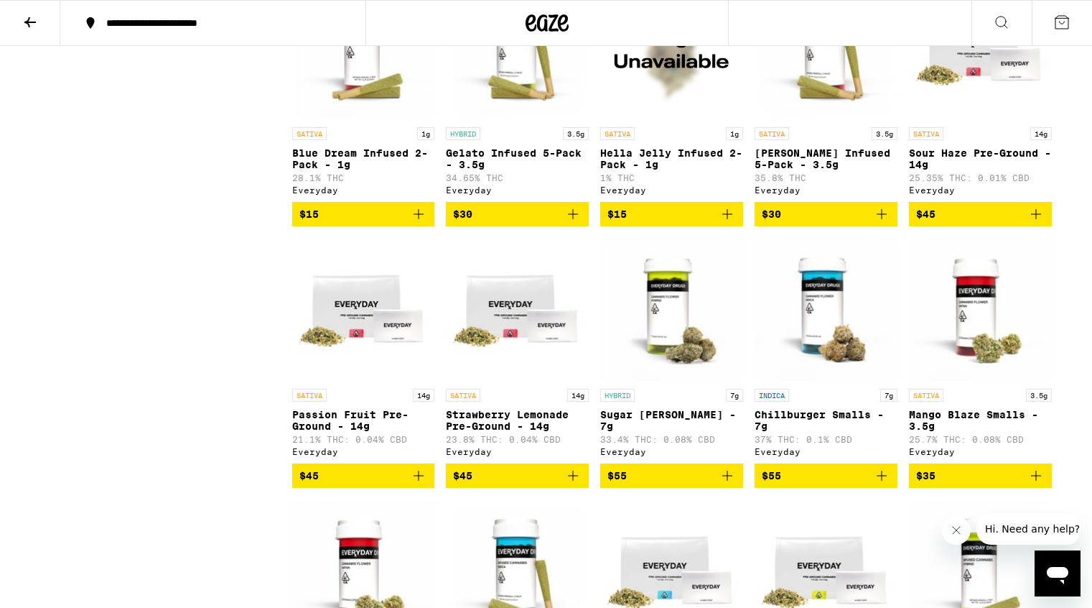
scroll to position [1793, 0]
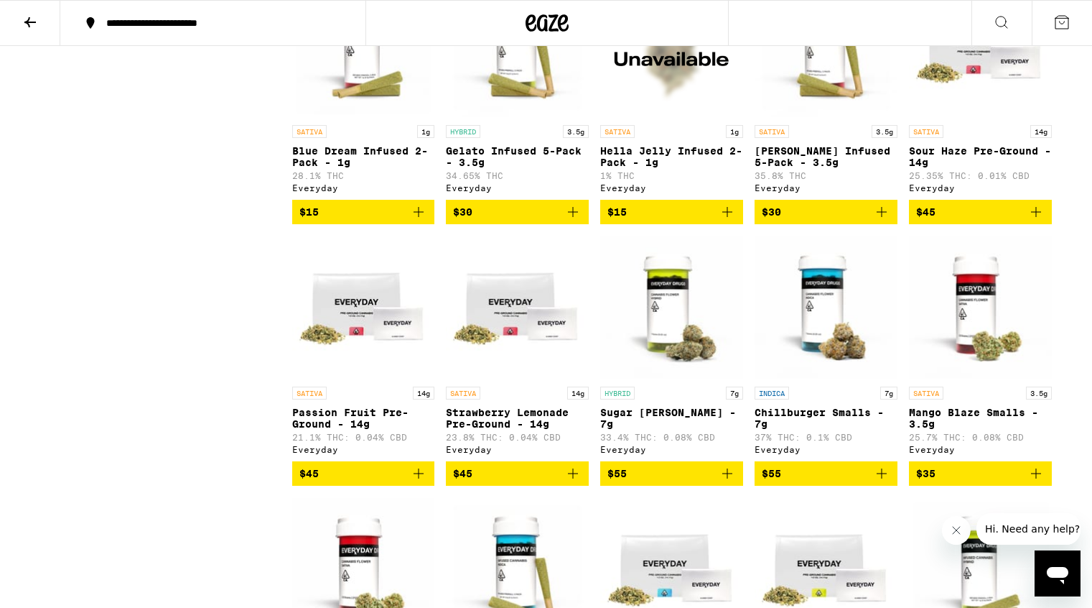
click at [669, 379] on img "Open page for Sugar Rush Smalls - 7g from Everyday" at bounding box center [671, 308] width 143 height 144
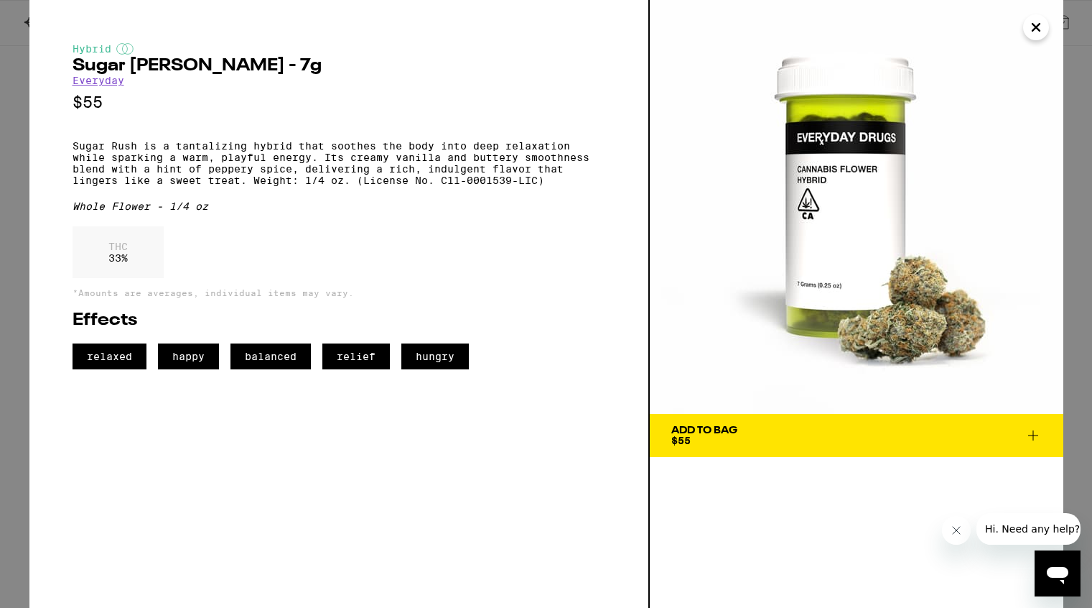
click at [73, 67] on h2 "Sugar [PERSON_NAME] - 7g" at bounding box center [339, 65] width 533 height 17
click at [233, 66] on h2 "Sugar [PERSON_NAME] - 7g" at bounding box center [339, 65] width 533 height 17
copy h2 "Sugar Rush Smalls"
click at [73, 153] on p "Sugar Rush is a tantalizing hybrid that soothes the body into deep relaxation w…" at bounding box center [339, 163] width 533 height 46
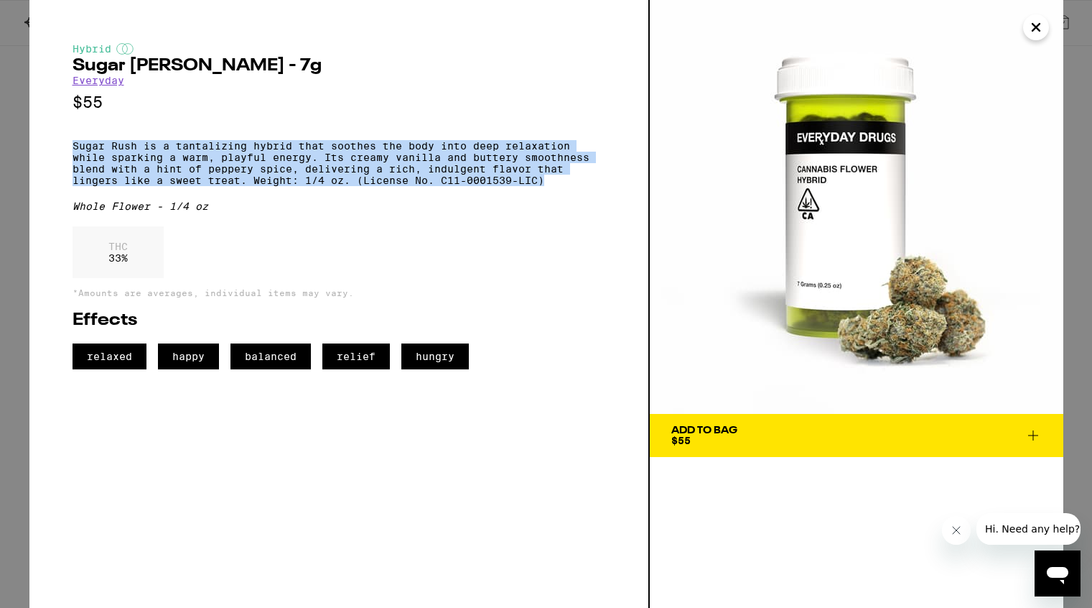
click at [554, 186] on p "Sugar Rush is a tantalizing hybrid that soothes the body into deep relaxation w…" at bounding box center [339, 163] width 533 height 46
copy p "Sugar Rush is a tantalizing hybrid that soothes the body into deep relaxation w…"
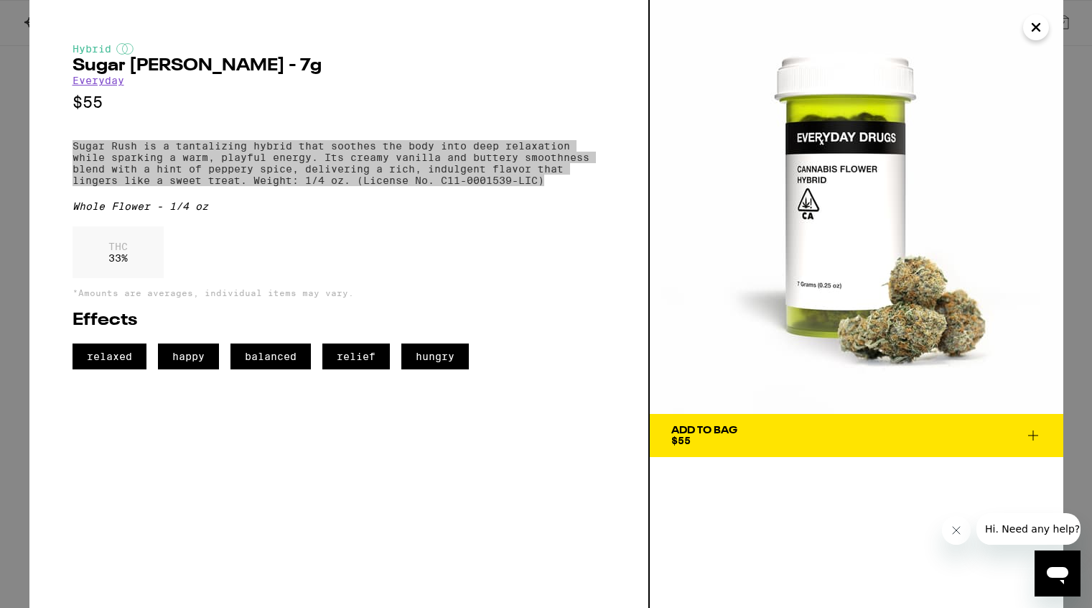
drag, startPoint x: 845, startPoint y: 227, endPoint x: 1010, endPoint y: 1, distance: 280.0
click at [0, 0] on div "Hybrid Sugar Rush Smalls - 7g Everyday $55 Sugar Rush is a tantalizing hybrid t…" at bounding box center [546, 304] width 1092 height 608
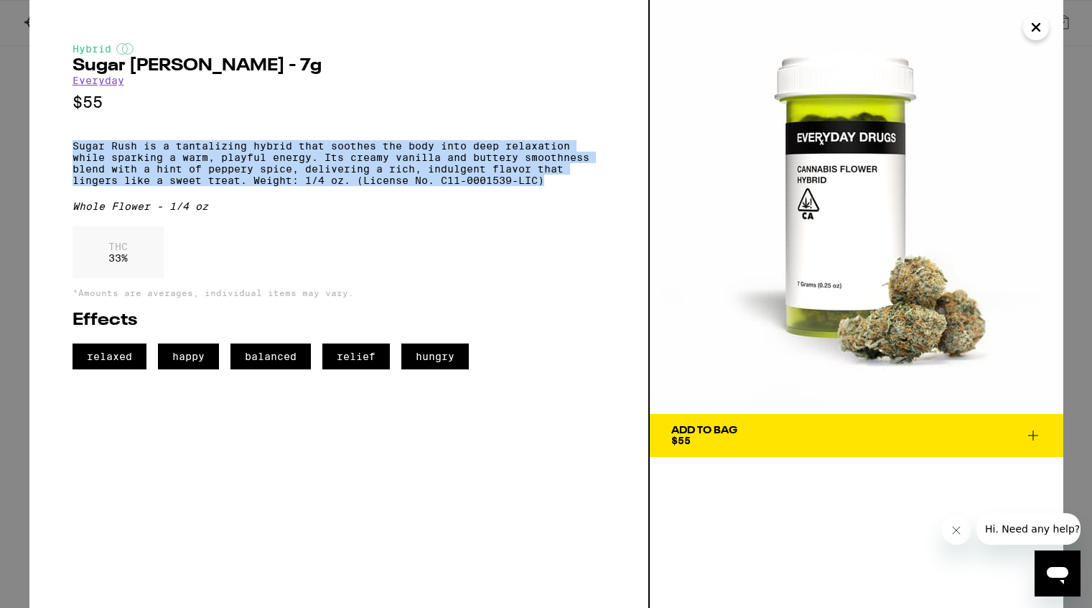
click at [1036, 27] on icon "Close" at bounding box center [1036, 27] width 7 height 7
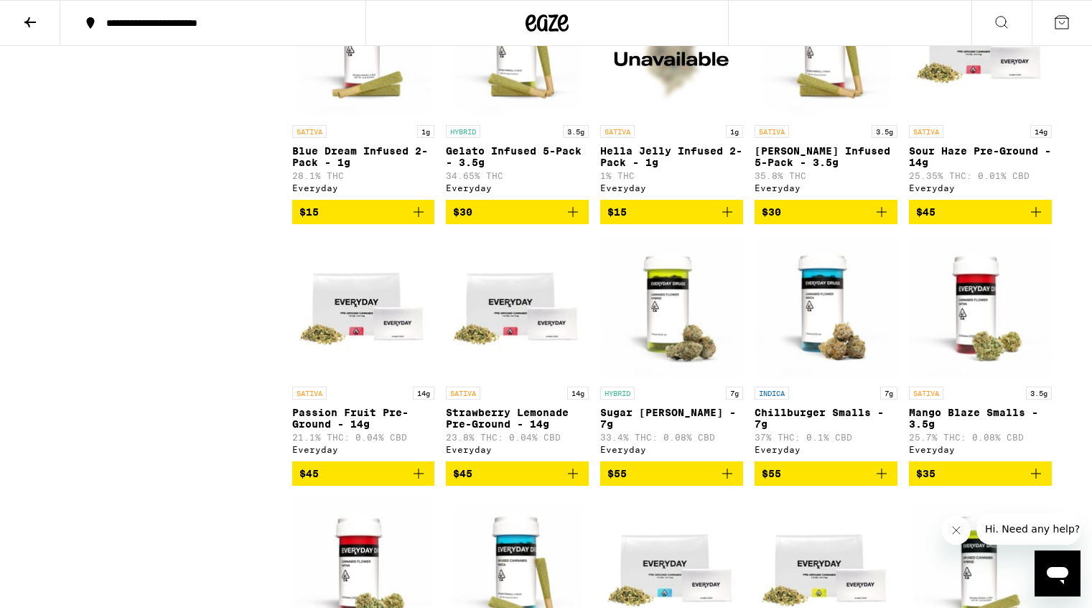
click at [973, 375] on img "Open page for Mango Blaze Smalls - 3.5g from Everyday" at bounding box center [980, 308] width 143 height 144
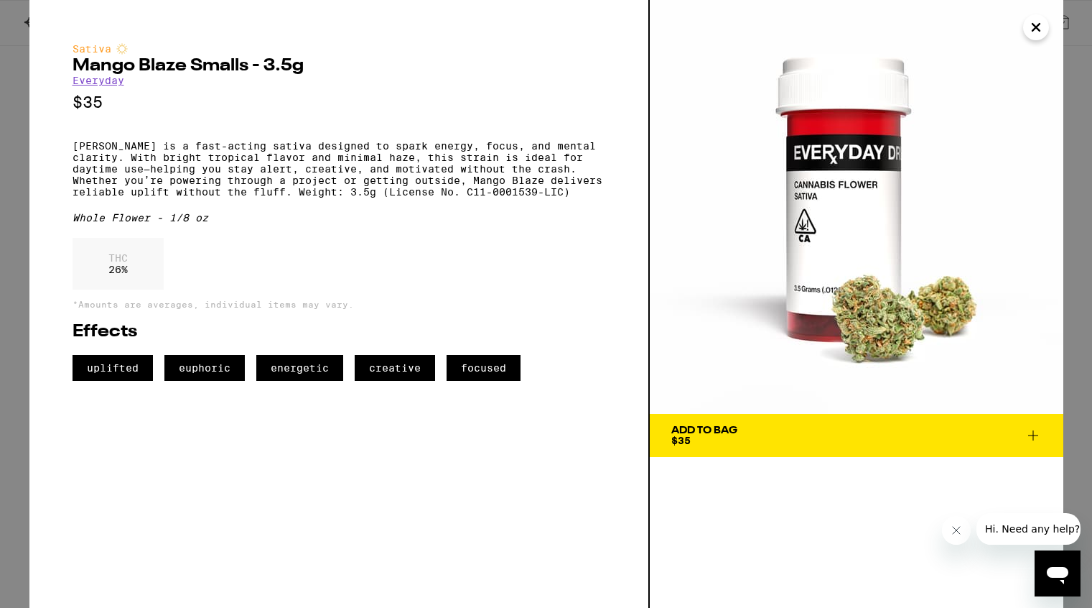
click at [73, 153] on p "Mango Blaze is a fast-acting sativa designed to spark energy, focus, and mental…" at bounding box center [339, 168] width 533 height 57
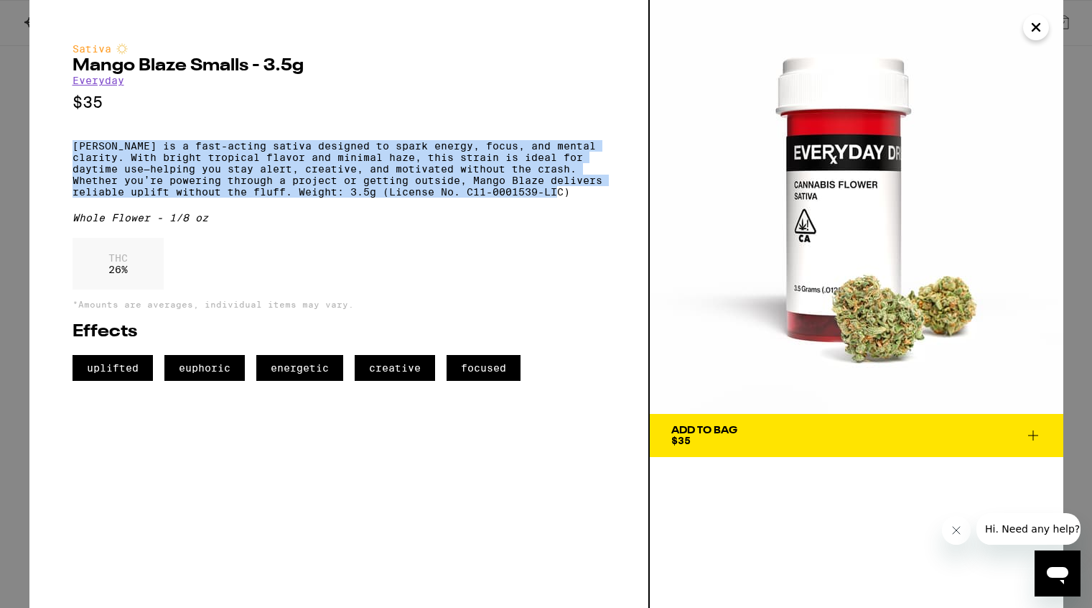
click at [574, 197] on p "Mango Blaze is a fast-acting sativa designed to spark energy, focus, and mental…" at bounding box center [339, 168] width 533 height 57
copy p "Mango Blaze is a fast-acting sativa designed to spark energy, focus, and mental…"
